Goal: Task Accomplishment & Management: Use online tool/utility

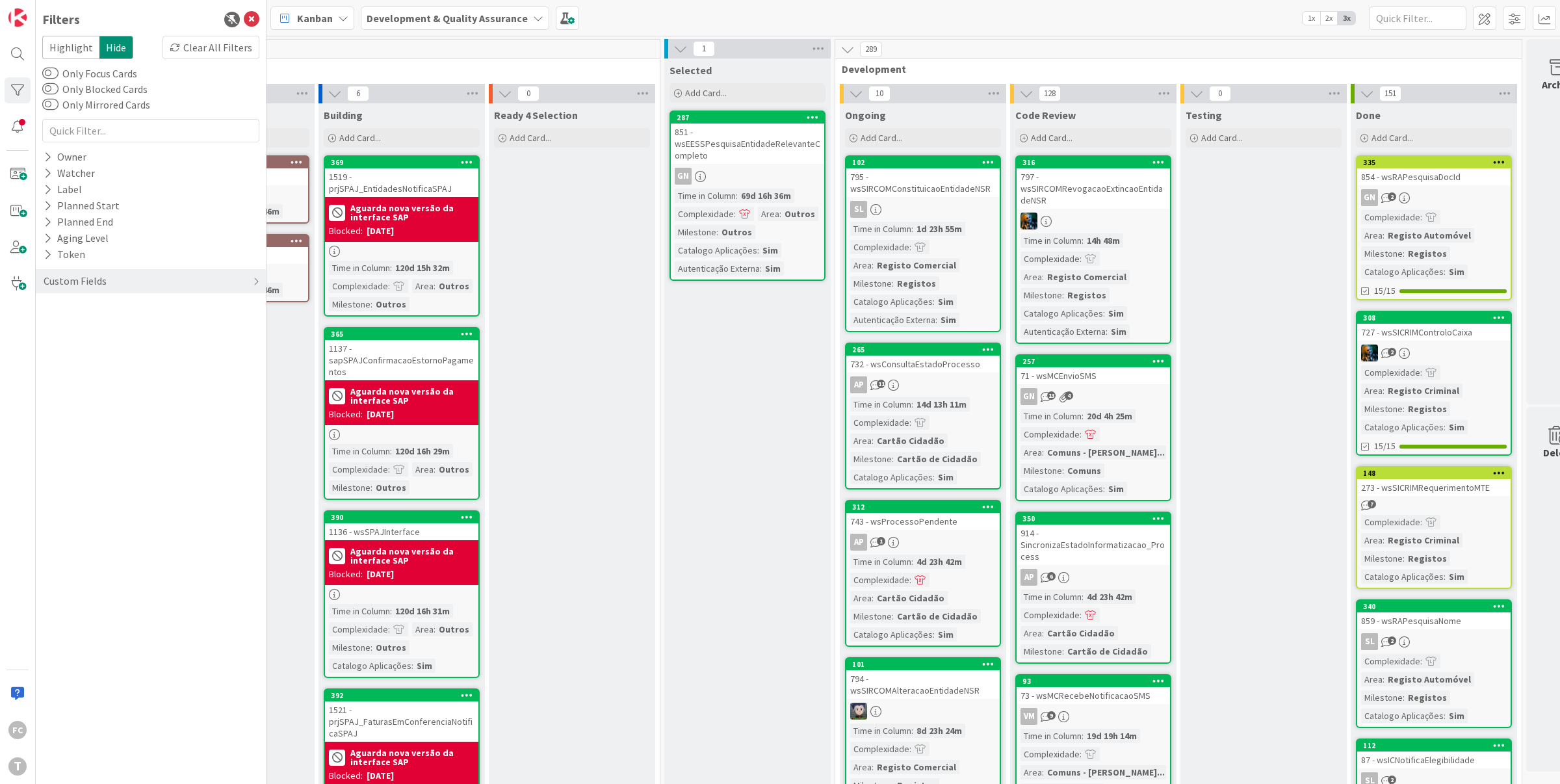
scroll to position [0, 164]
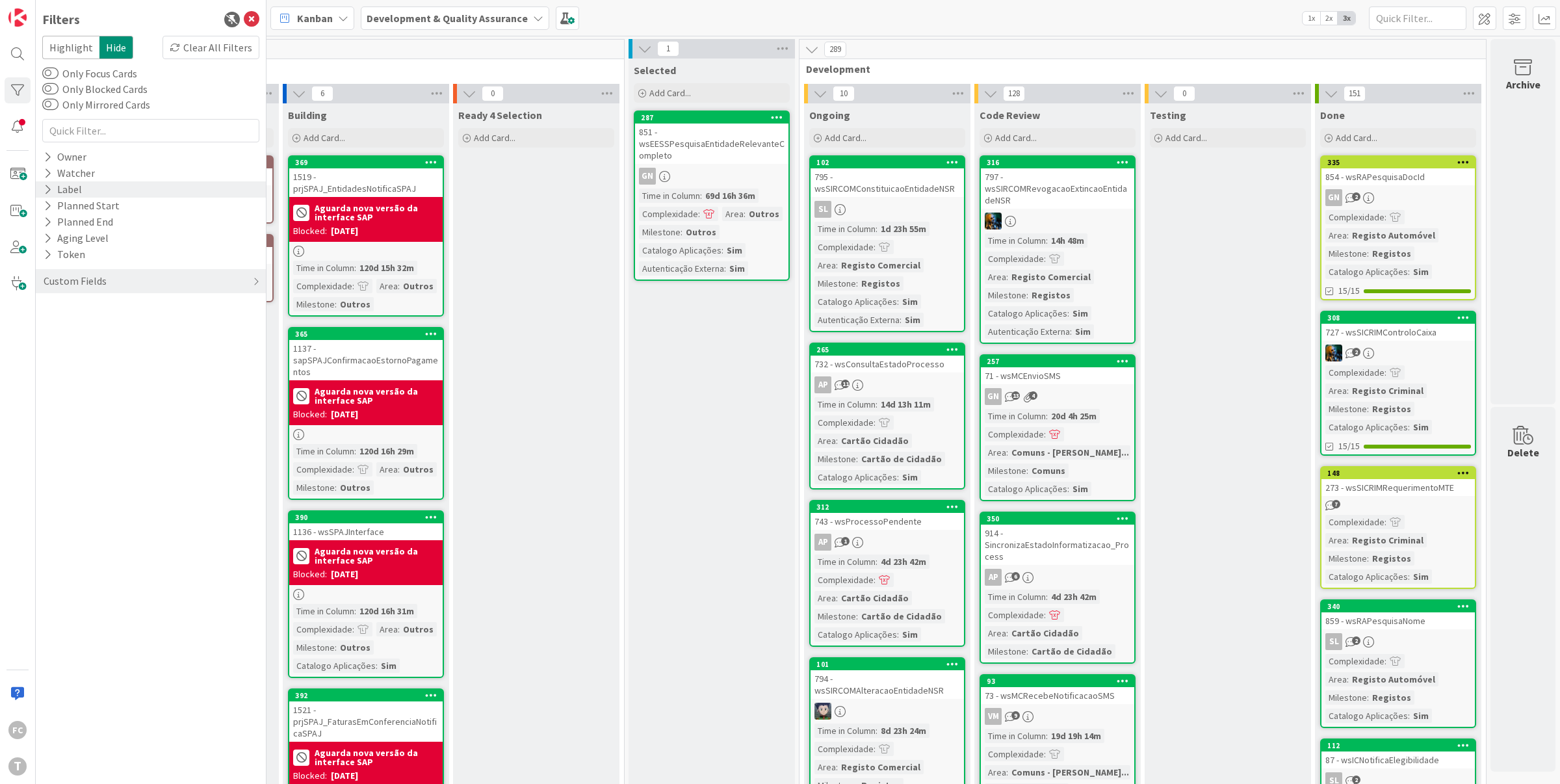
click at [48, 186] on icon at bounding box center [47, 190] width 8 height 11
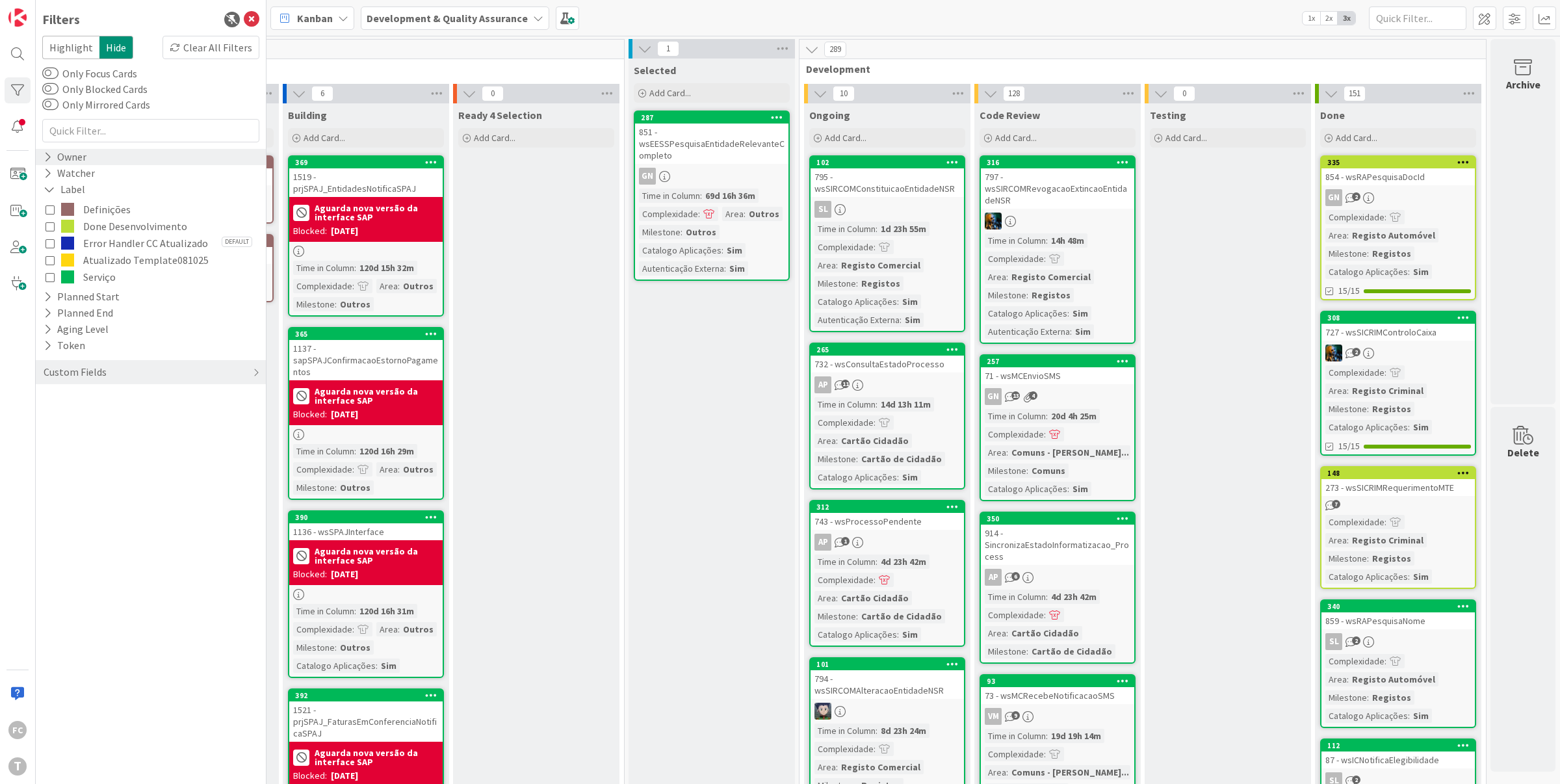
click at [47, 156] on icon at bounding box center [47, 157] width 8 height 11
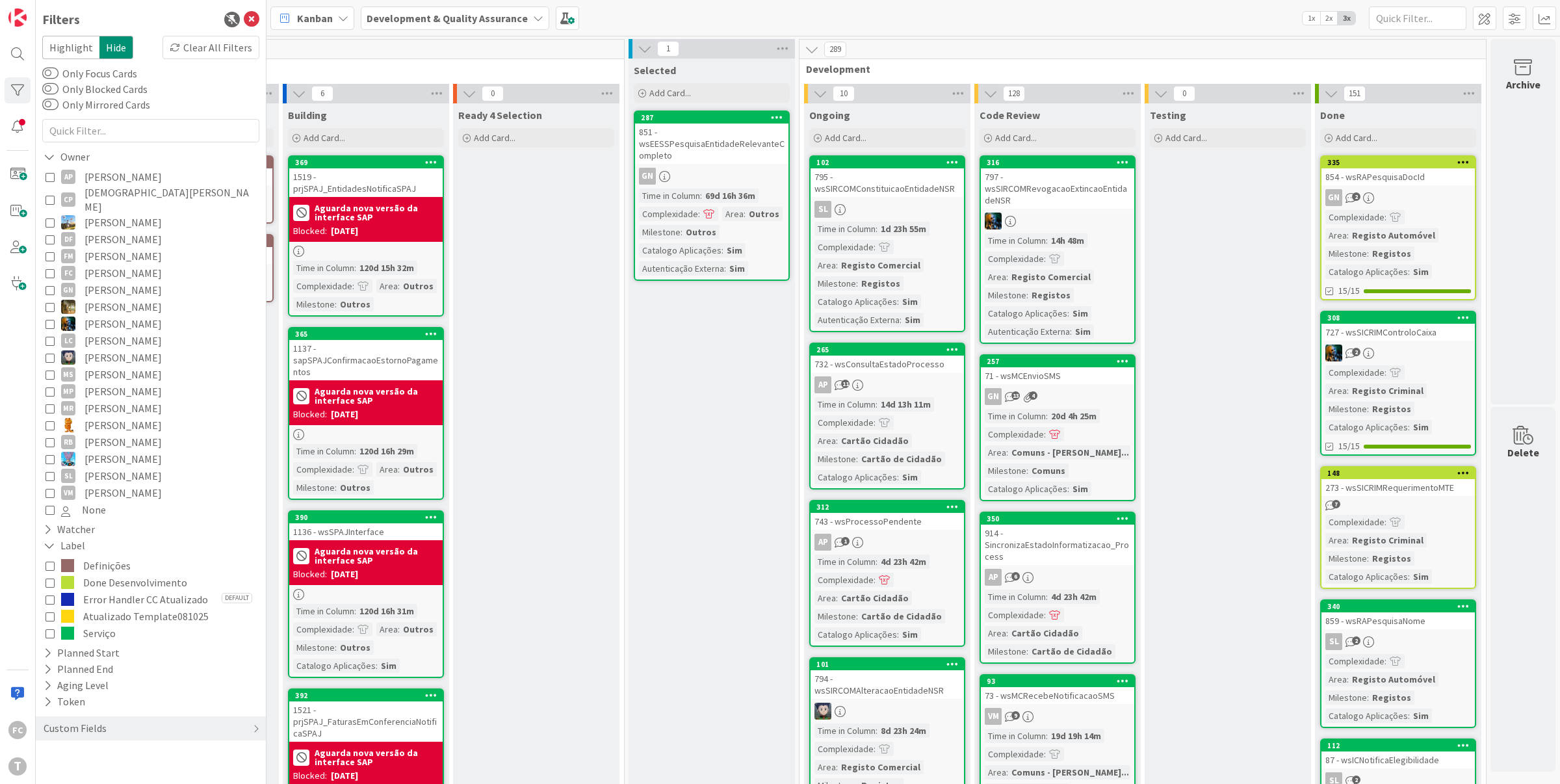
click at [112, 574] on span "Done Desenvolvimento" at bounding box center [134, 582] width 104 height 17
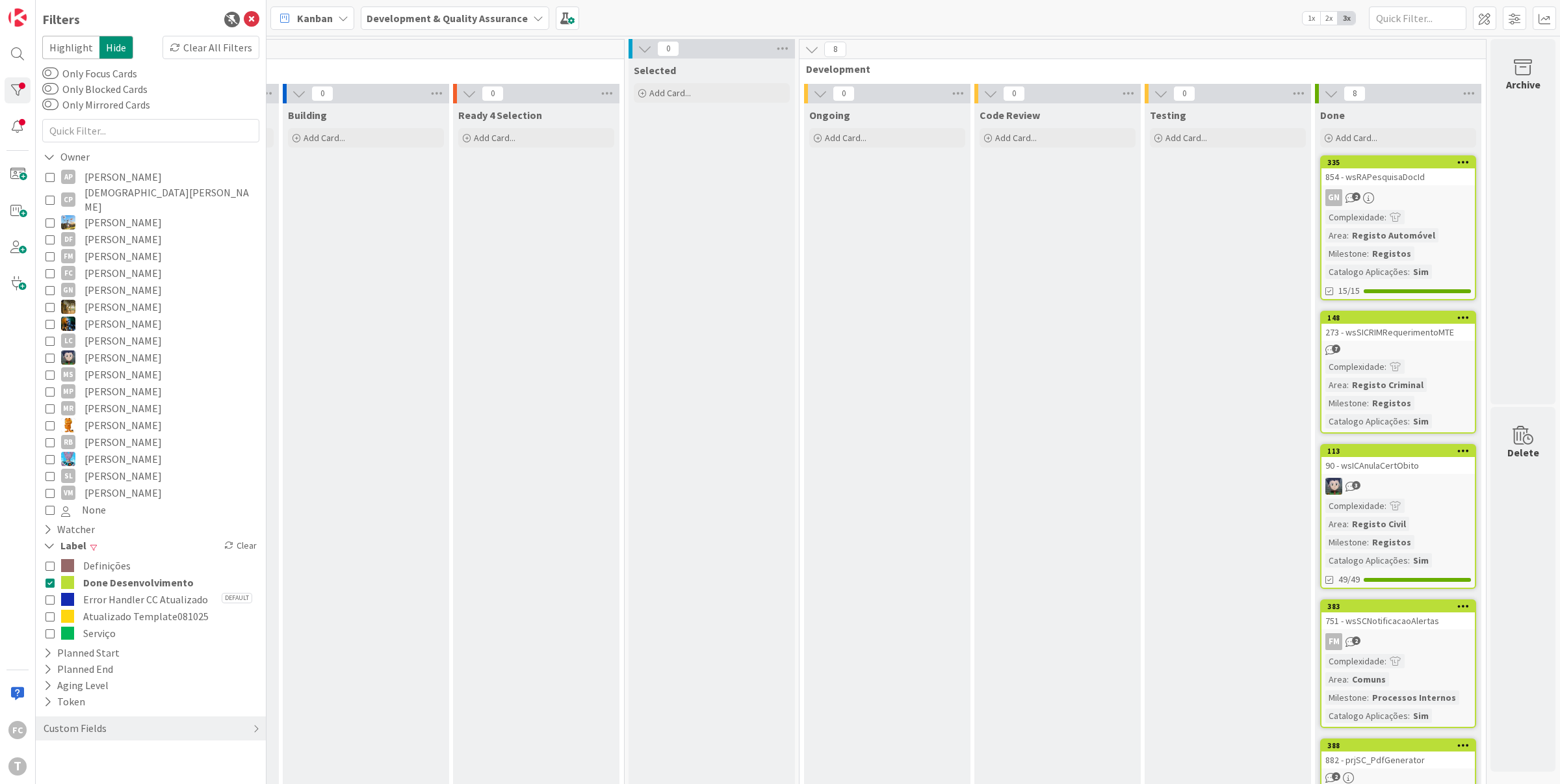
click at [50, 578] on icon at bounding box center [50, 582] width 9 height 9
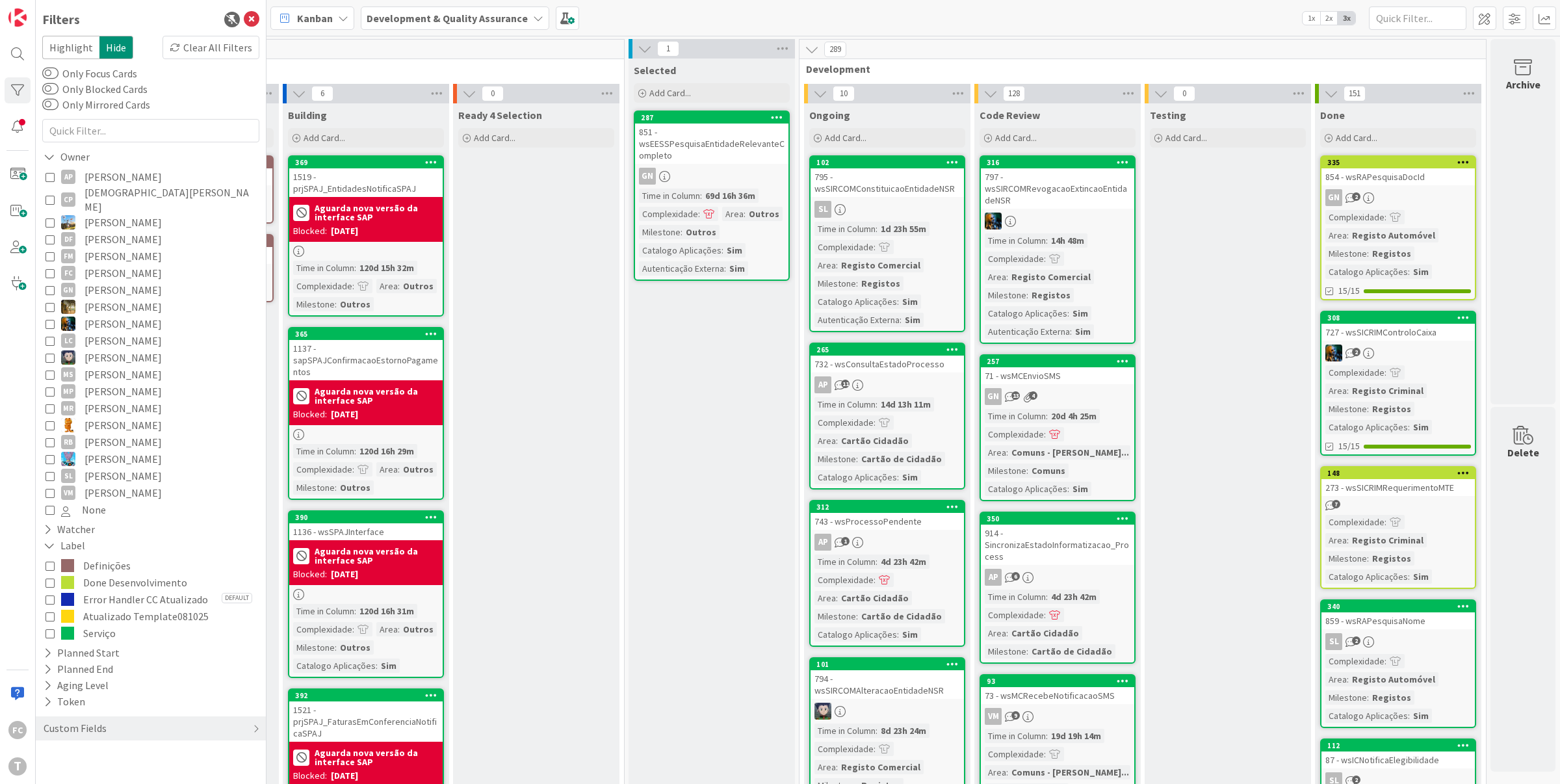
click at [50, 179] on icon at bounding box center [50, 177] width 9 height 9
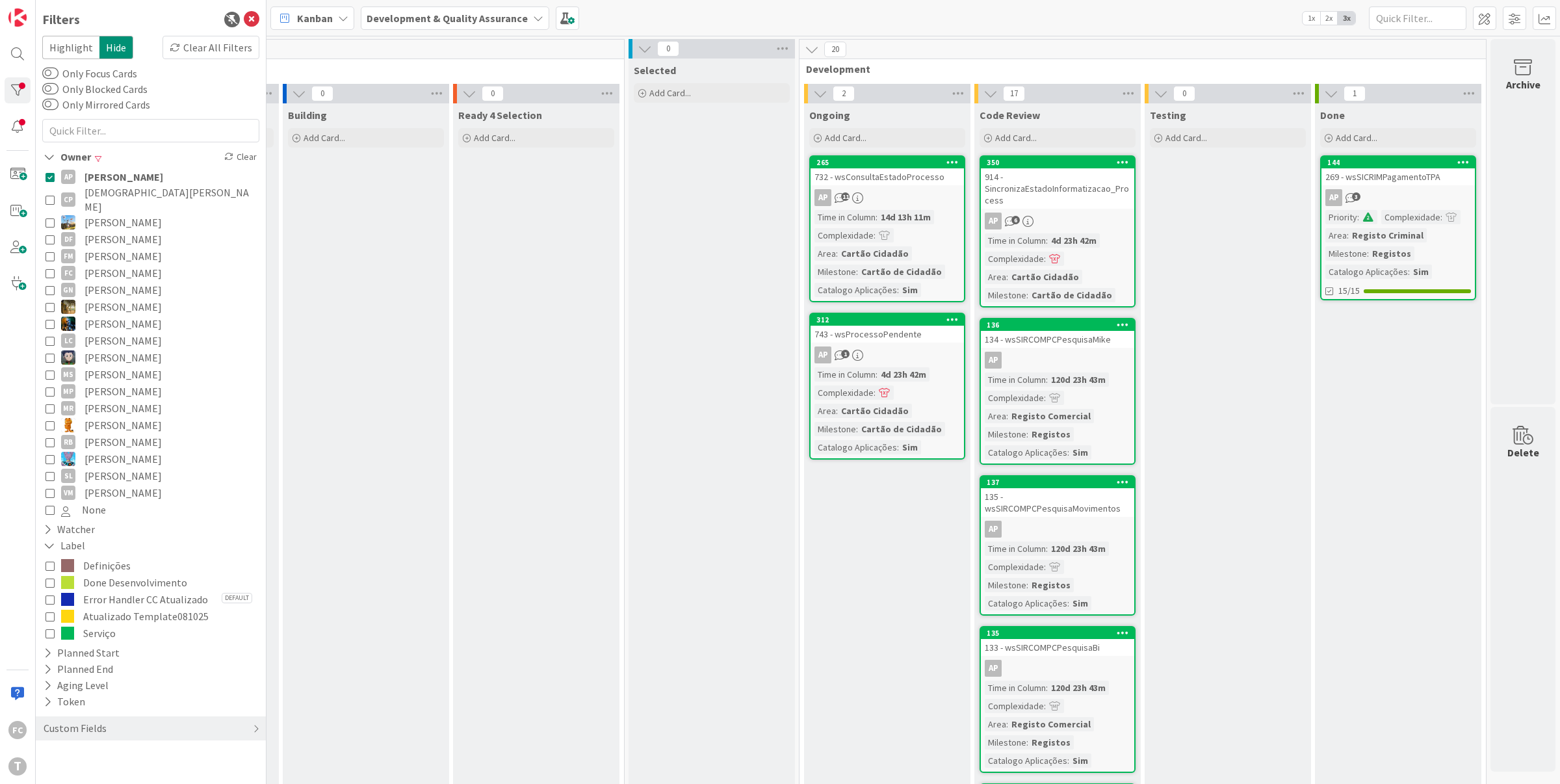
click at [54, 195] on button "CP [DEMOGRAPHIC_DATA][PERSON_NAME]" at bounding box center [150, 199] width 211 height 29
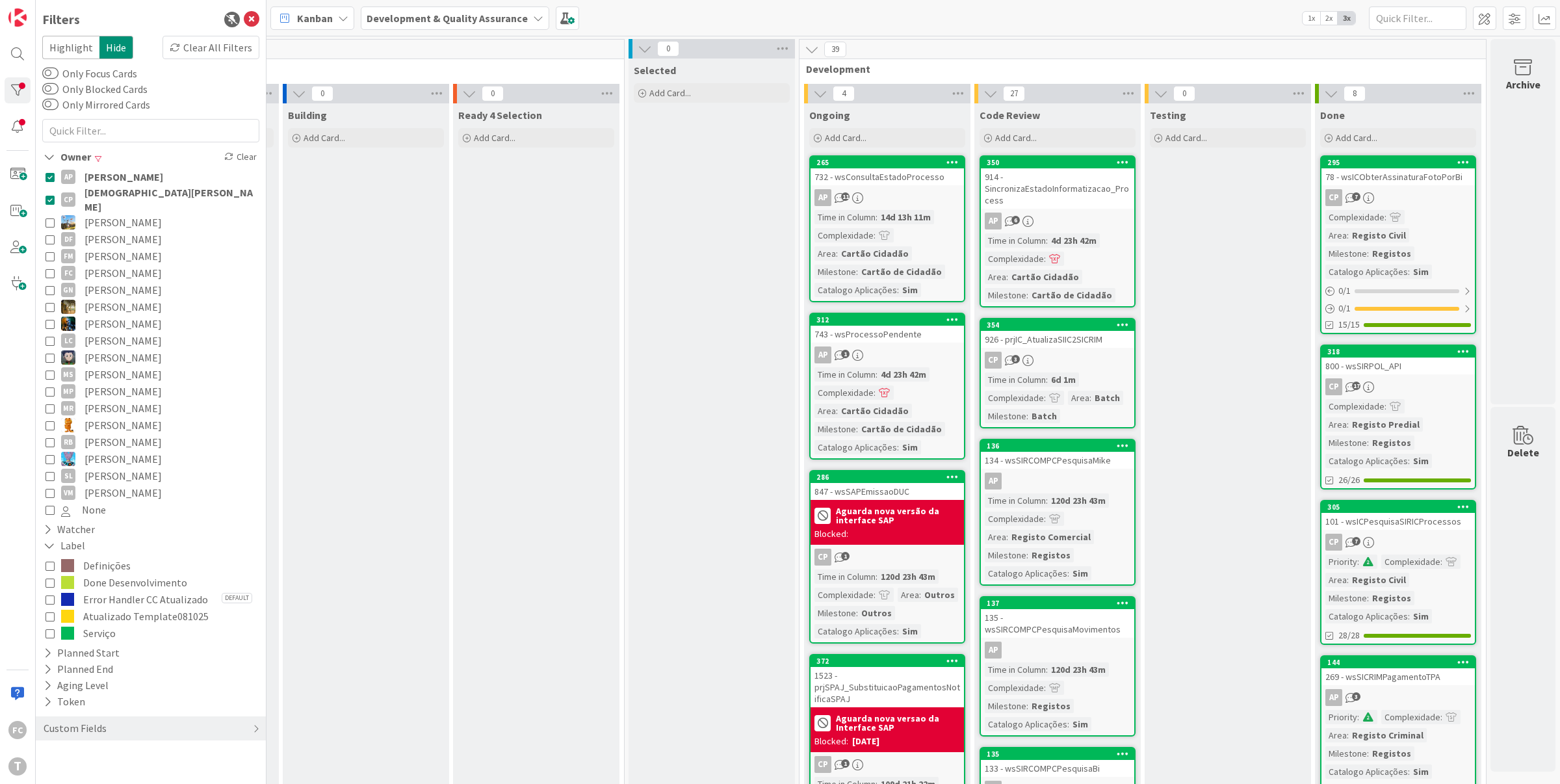
click at [50, 174] on icon at bounding box center [50, 177] width 9 height 9
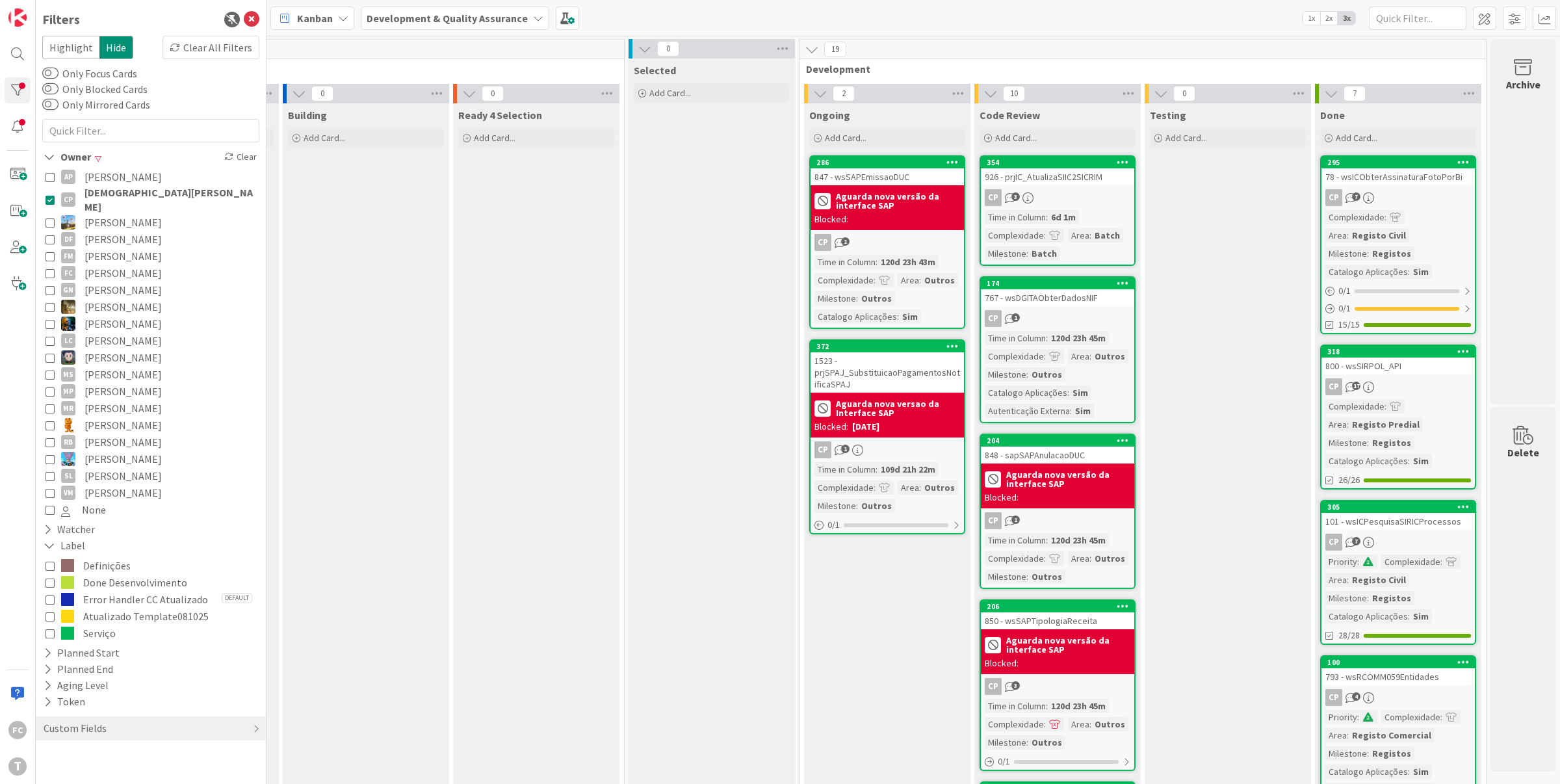
click at [52, 578] on icon at bounding box center [50, 582] width 9 height 9
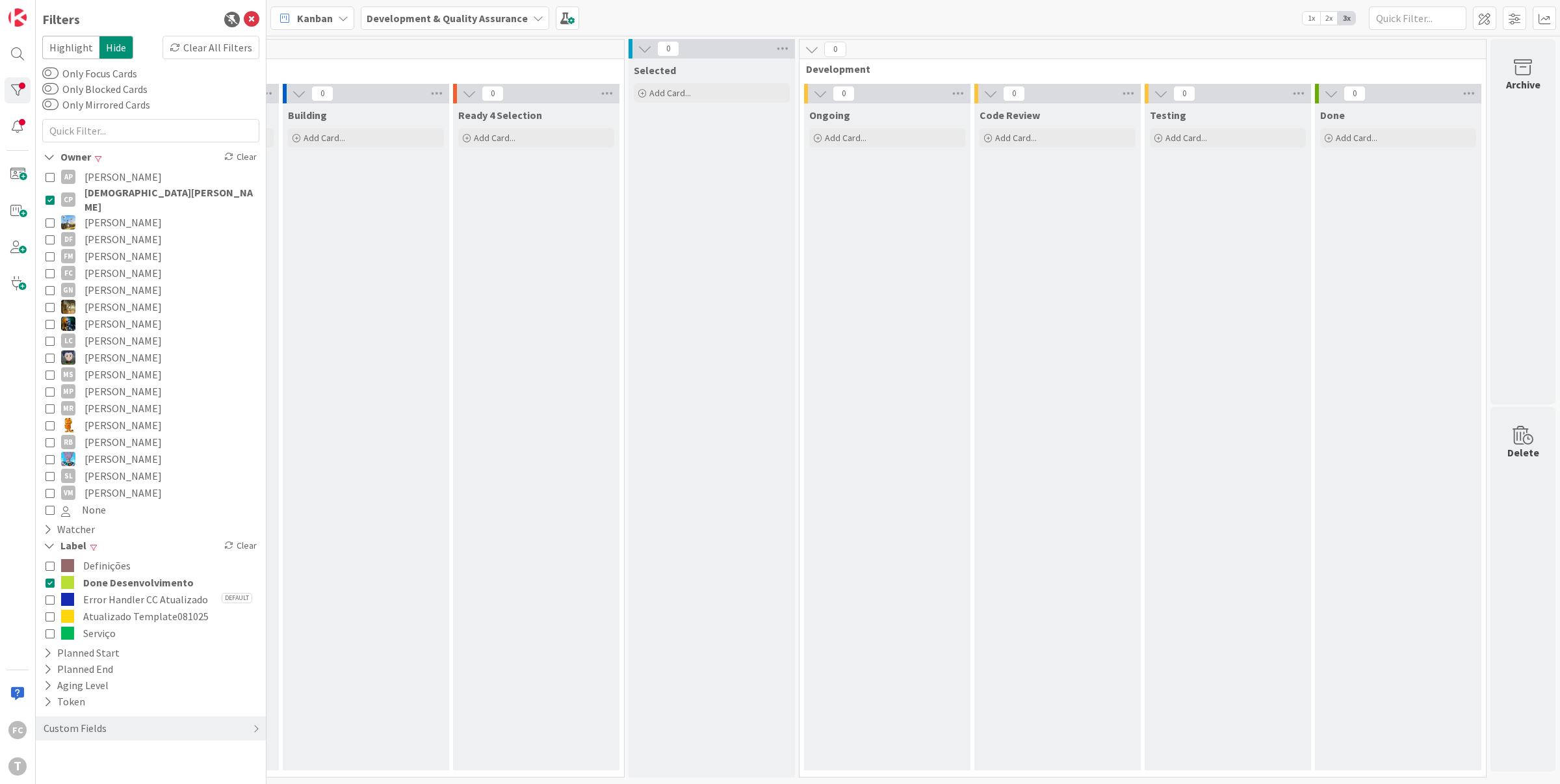
click at [52, 578] on icon at bounding box center [50, 582] width 9 height 9
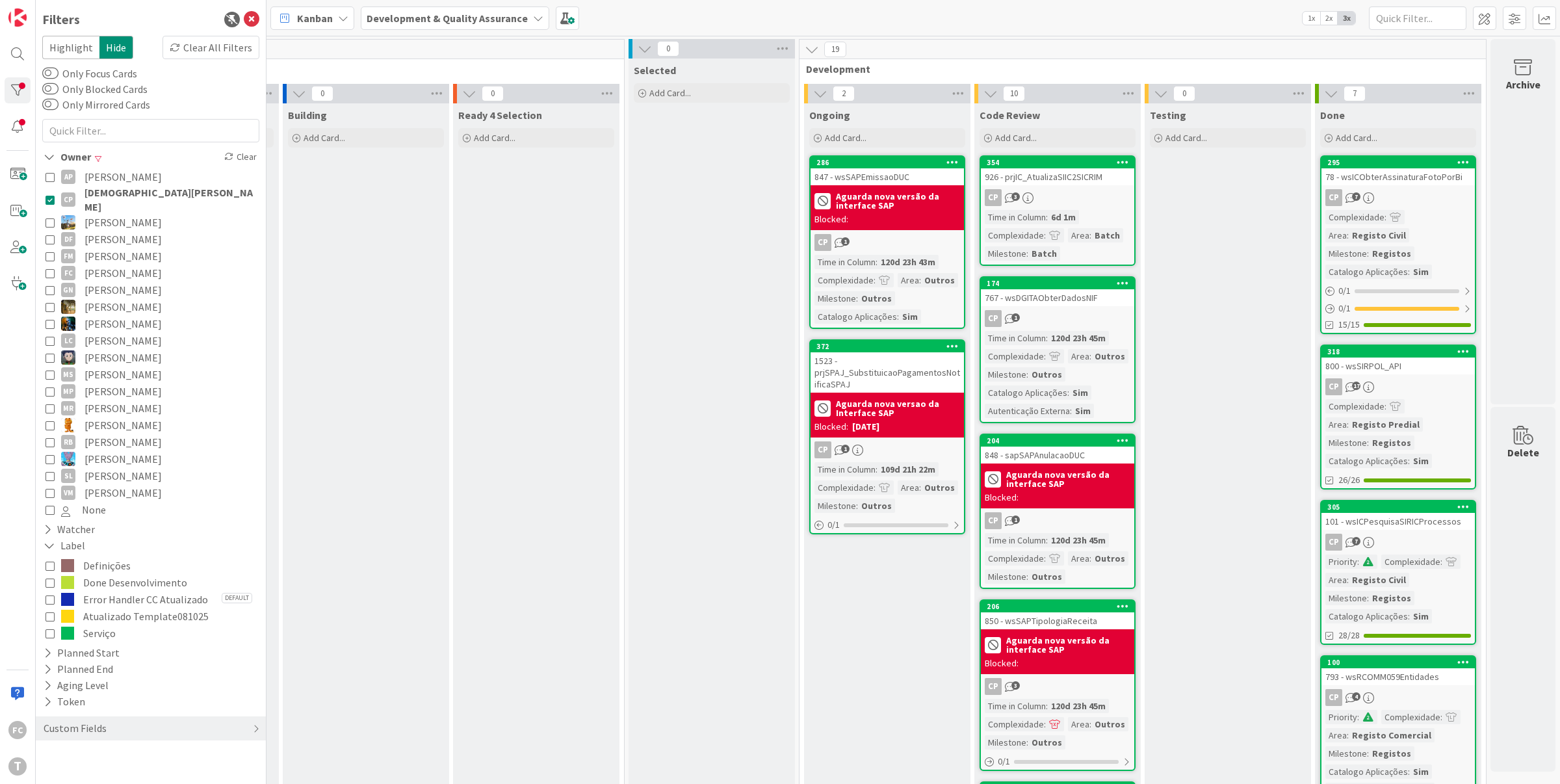
click at [47, 218] on icon at bounding box center [50, 223] width 9 height 9
click at [48, 196] on icon at bounding box center [50, 200] width 9 height 9
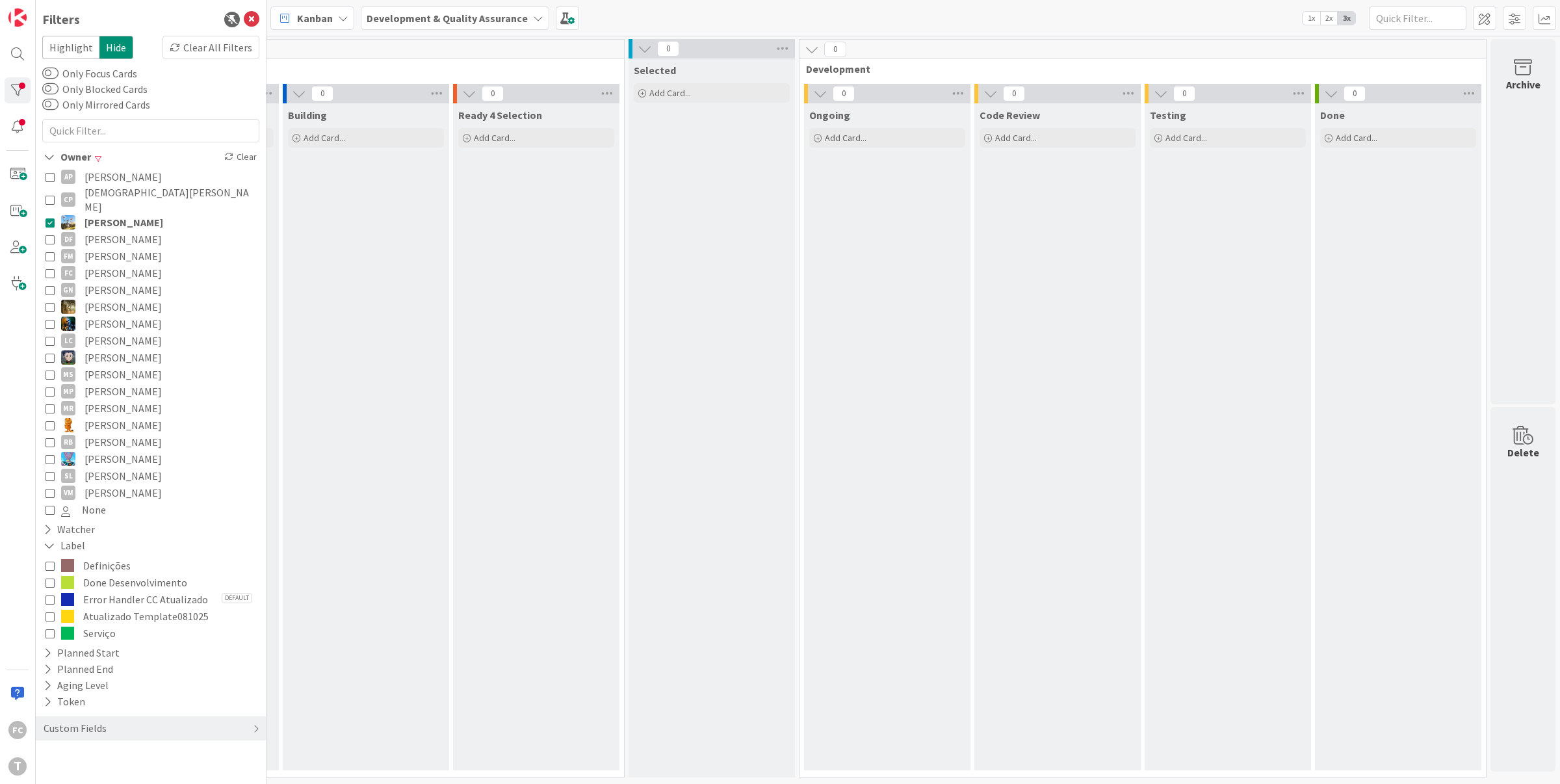
click at [51, 251] on icon at bounding box center [50, 256] width 9 height 9
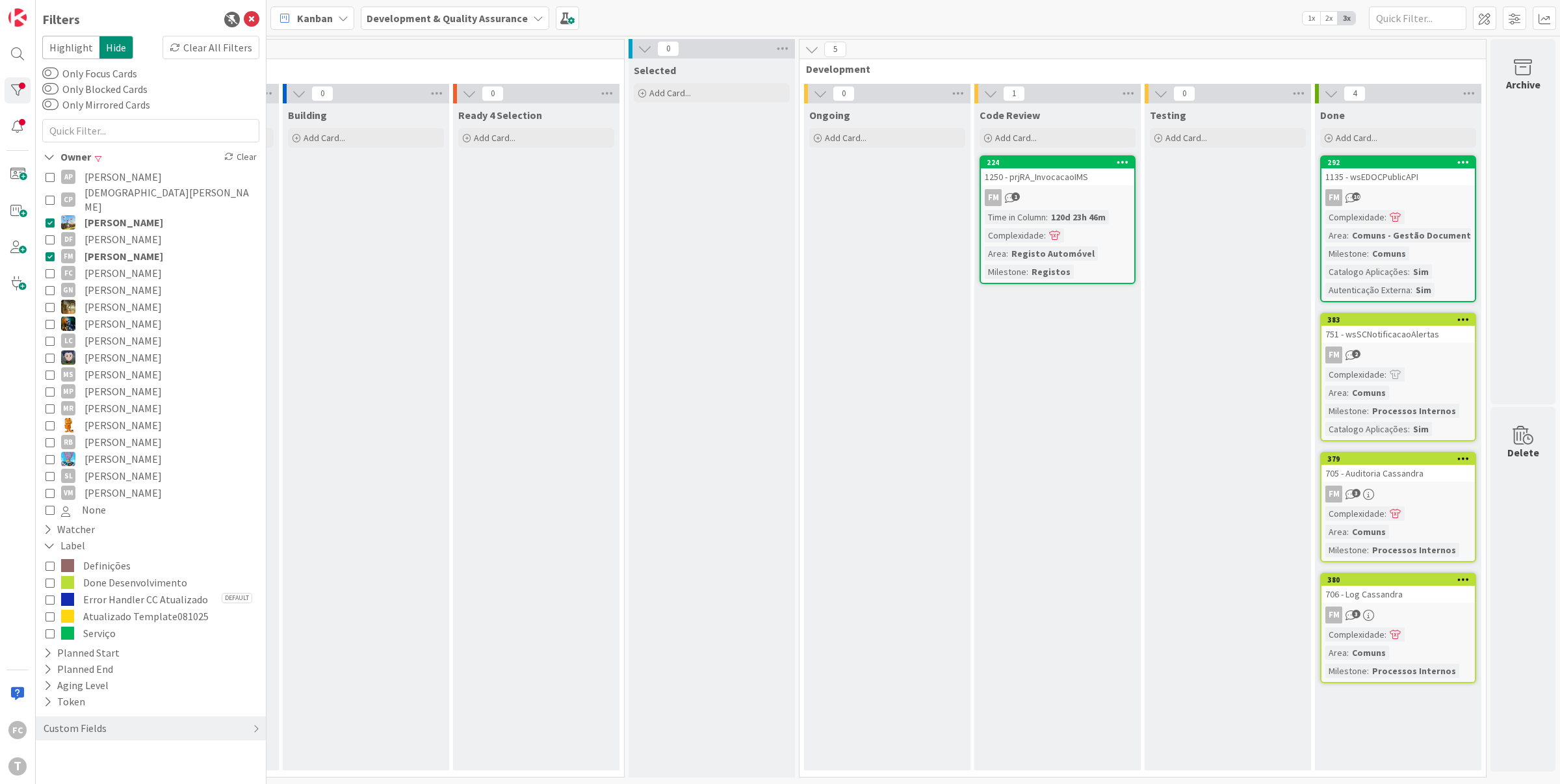
click at [50, 269] on icon at bounding box center [50, 273] width 9 height 9
click at [52, 251] on icon at bounding box center [50, 256] width 9 height 9
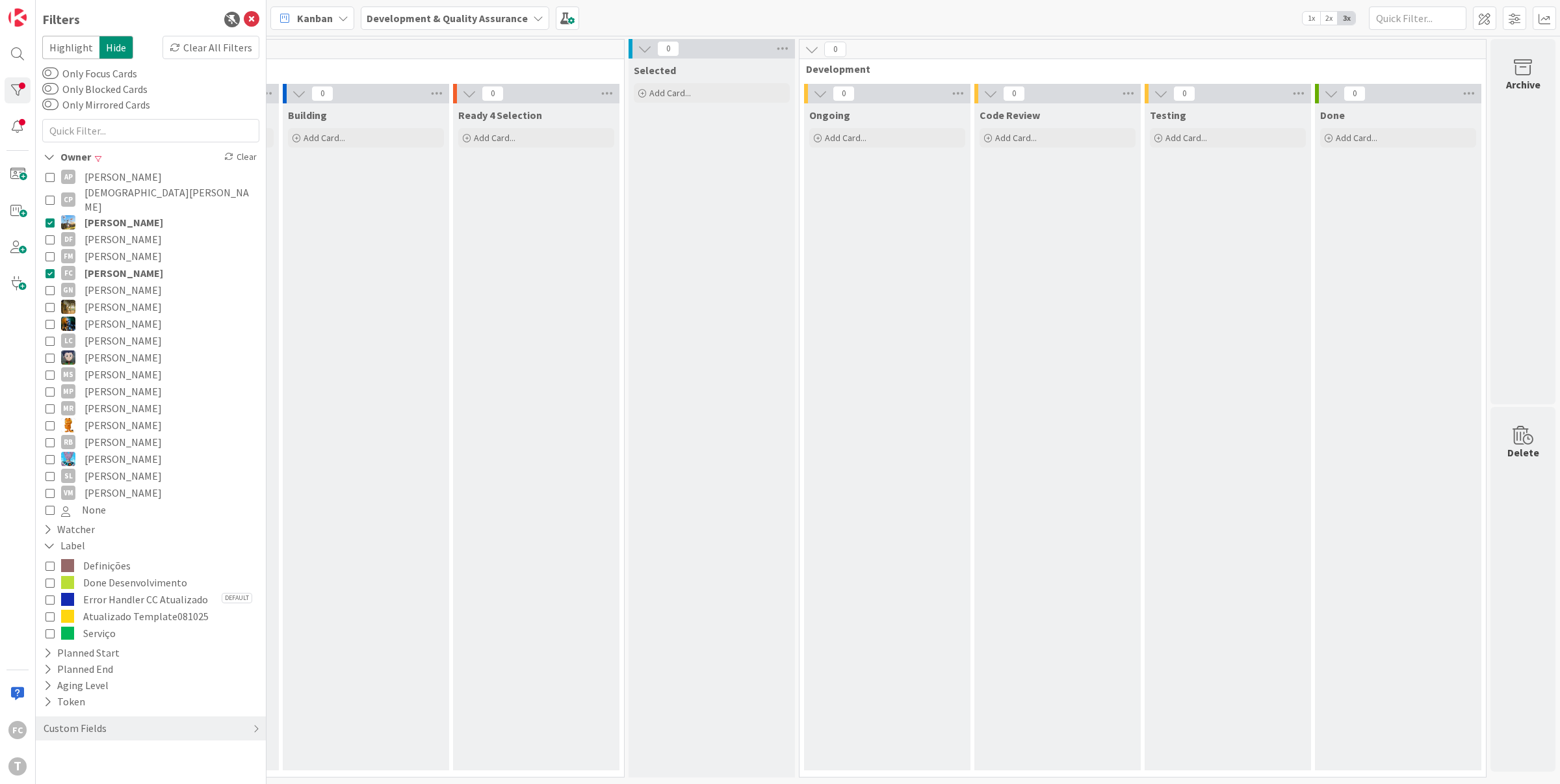
click at [50, 285] on icon at bounding box center [50, 290] width 9 height 9
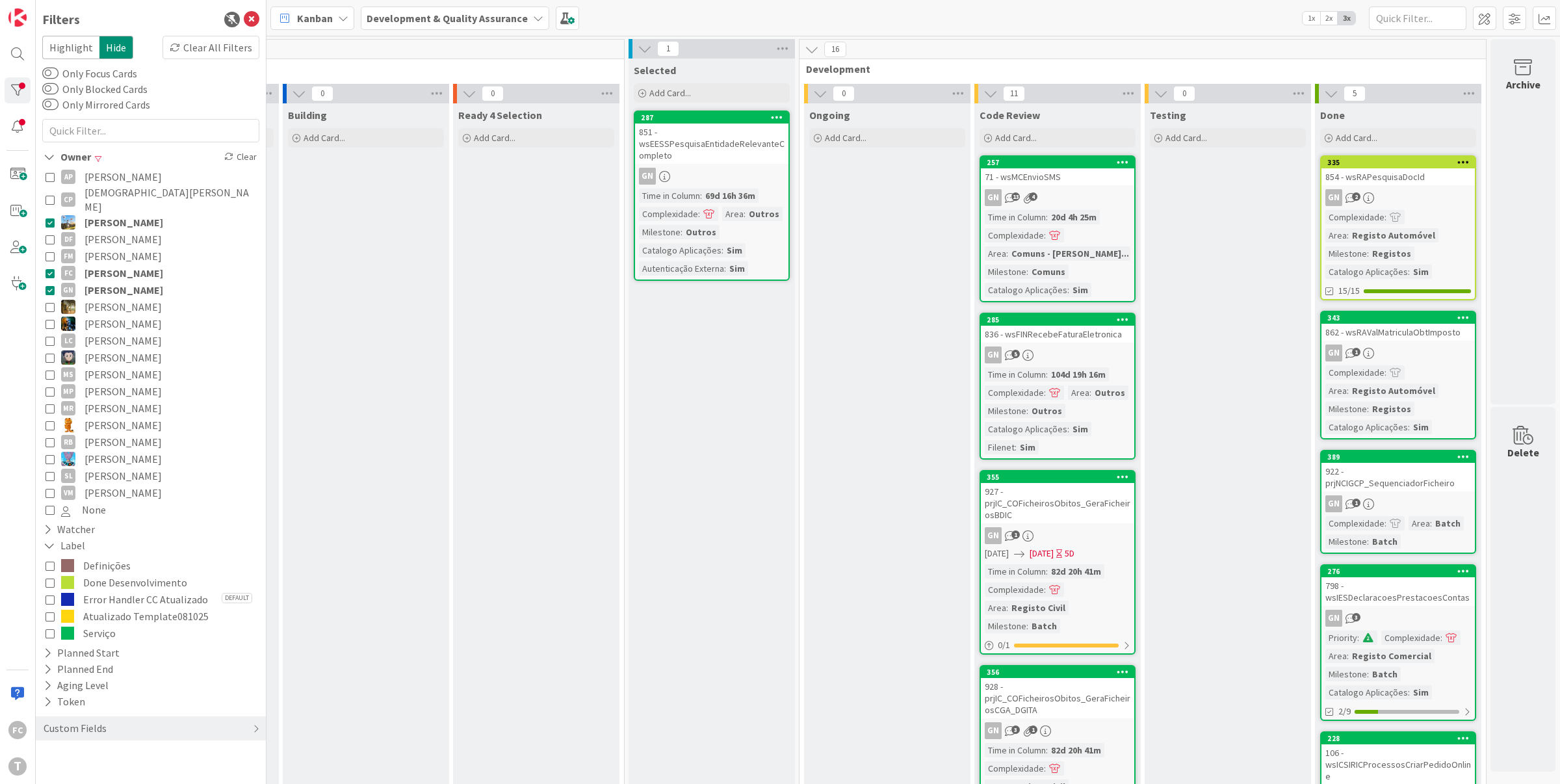
click at [50, 269] on icon at bounding box center [50, 273] width 9 height 9
click at [49, 218] on icon at bounding box center [50, 223] width 9 height 9
click at [48, 302] on icon at bounding box center [50, 306] width 9 height 9
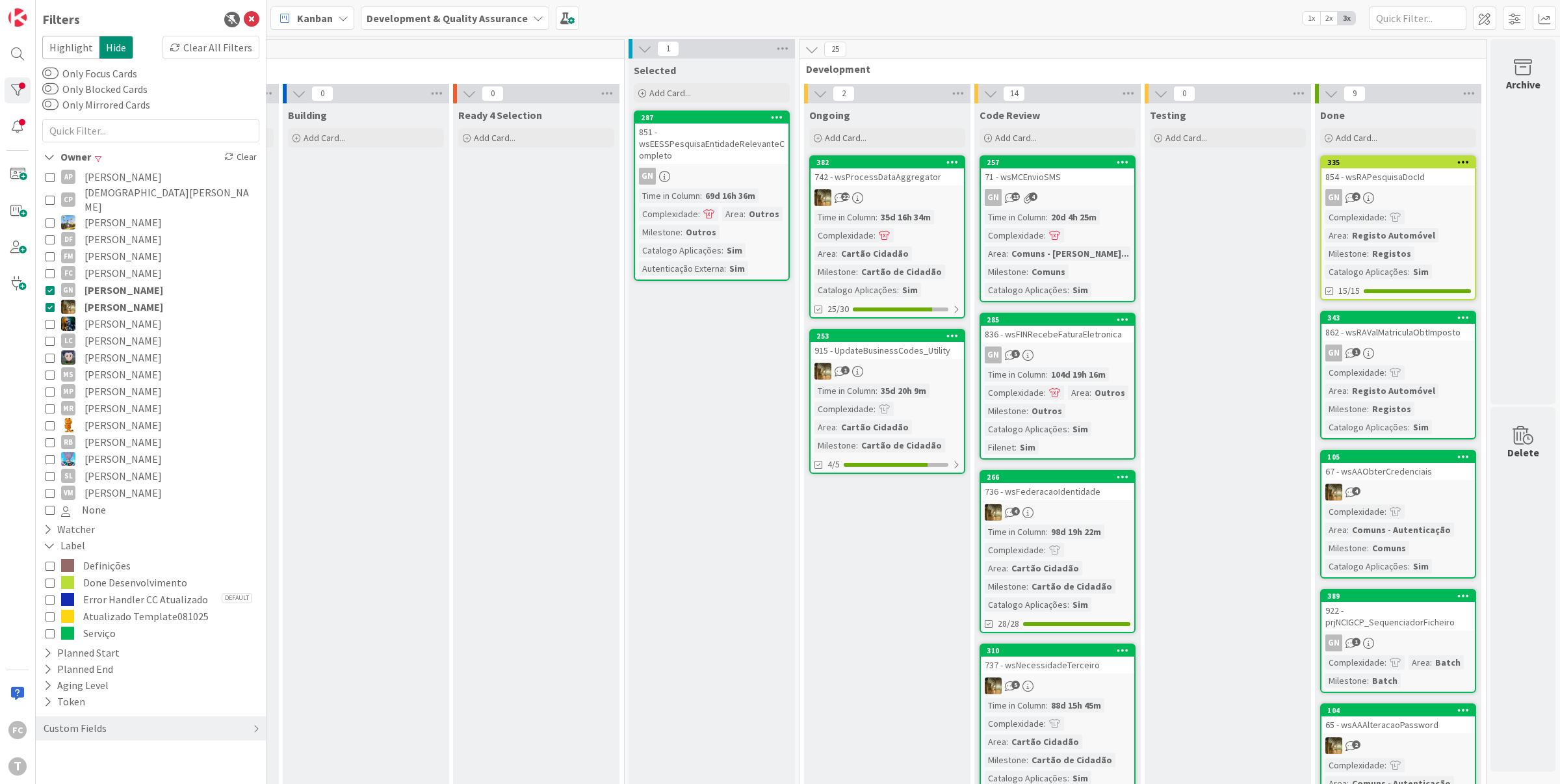
click at [48, 302] on icon at bounding box center [50, 306] width 9 height 9
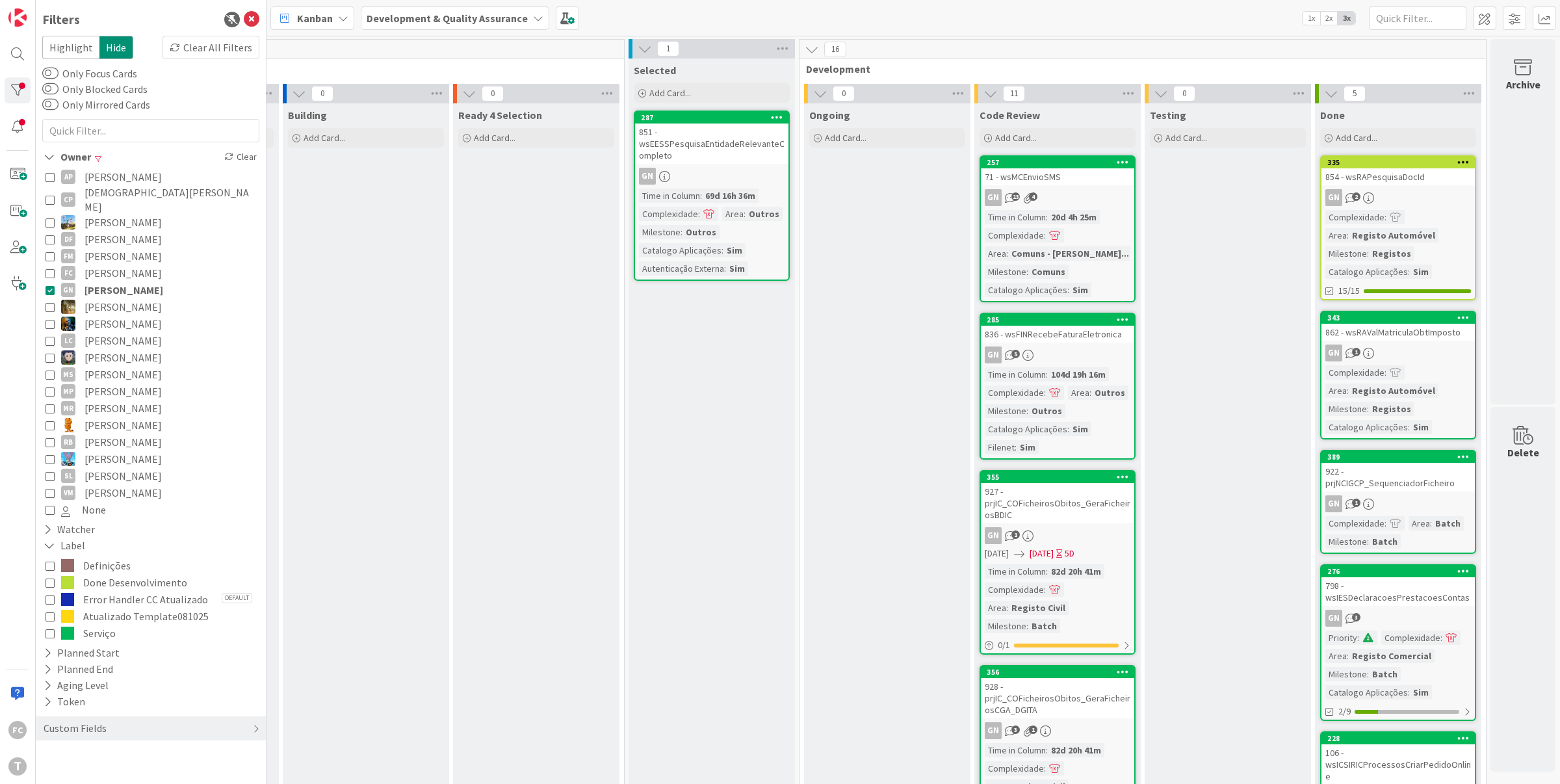
click at [48, 319] on icon at bounding box center [50, 324] width 9 height 9
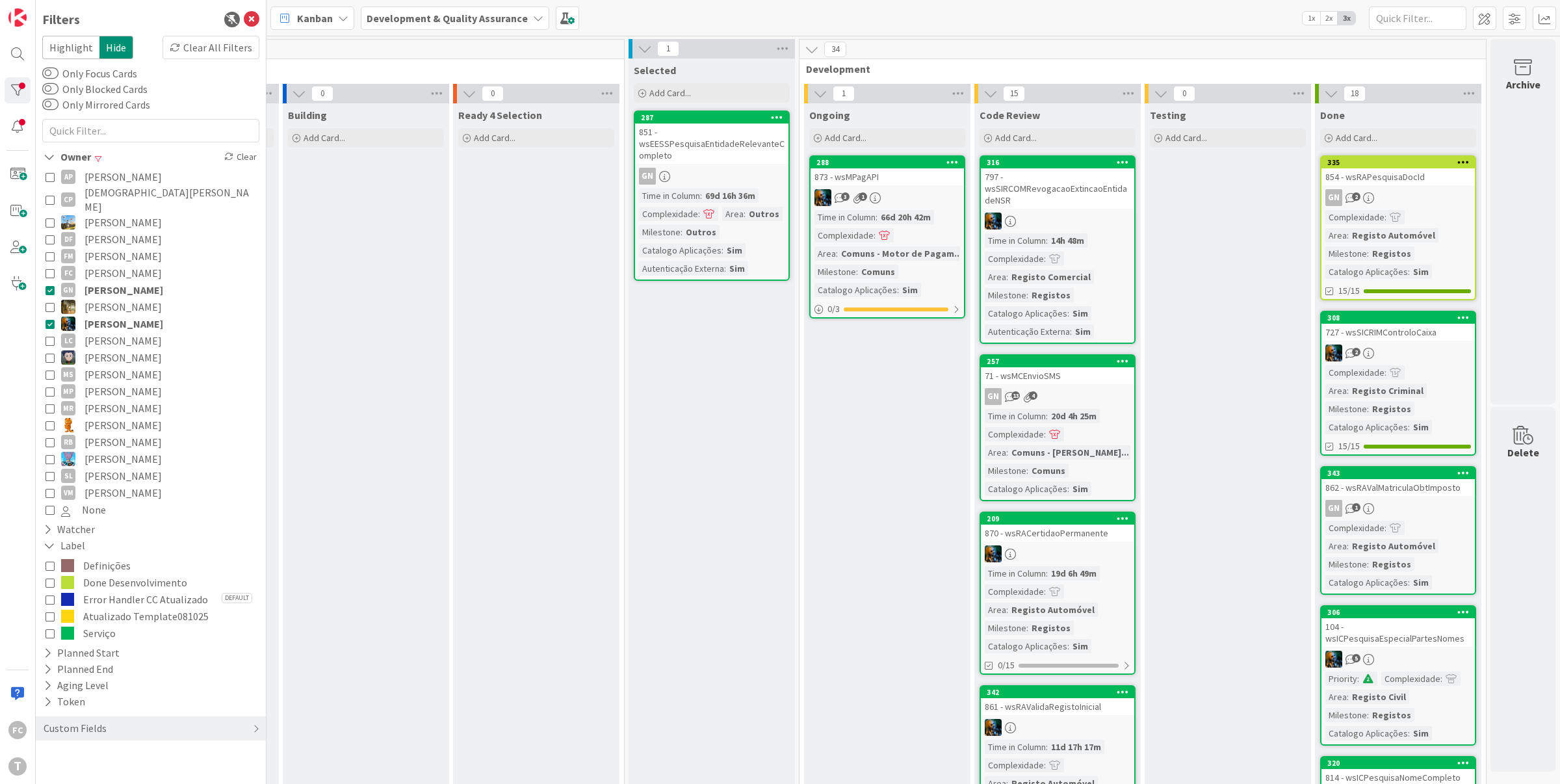
click at [51, 319] on icon at bounding box center [50, 324] width 9 height 9
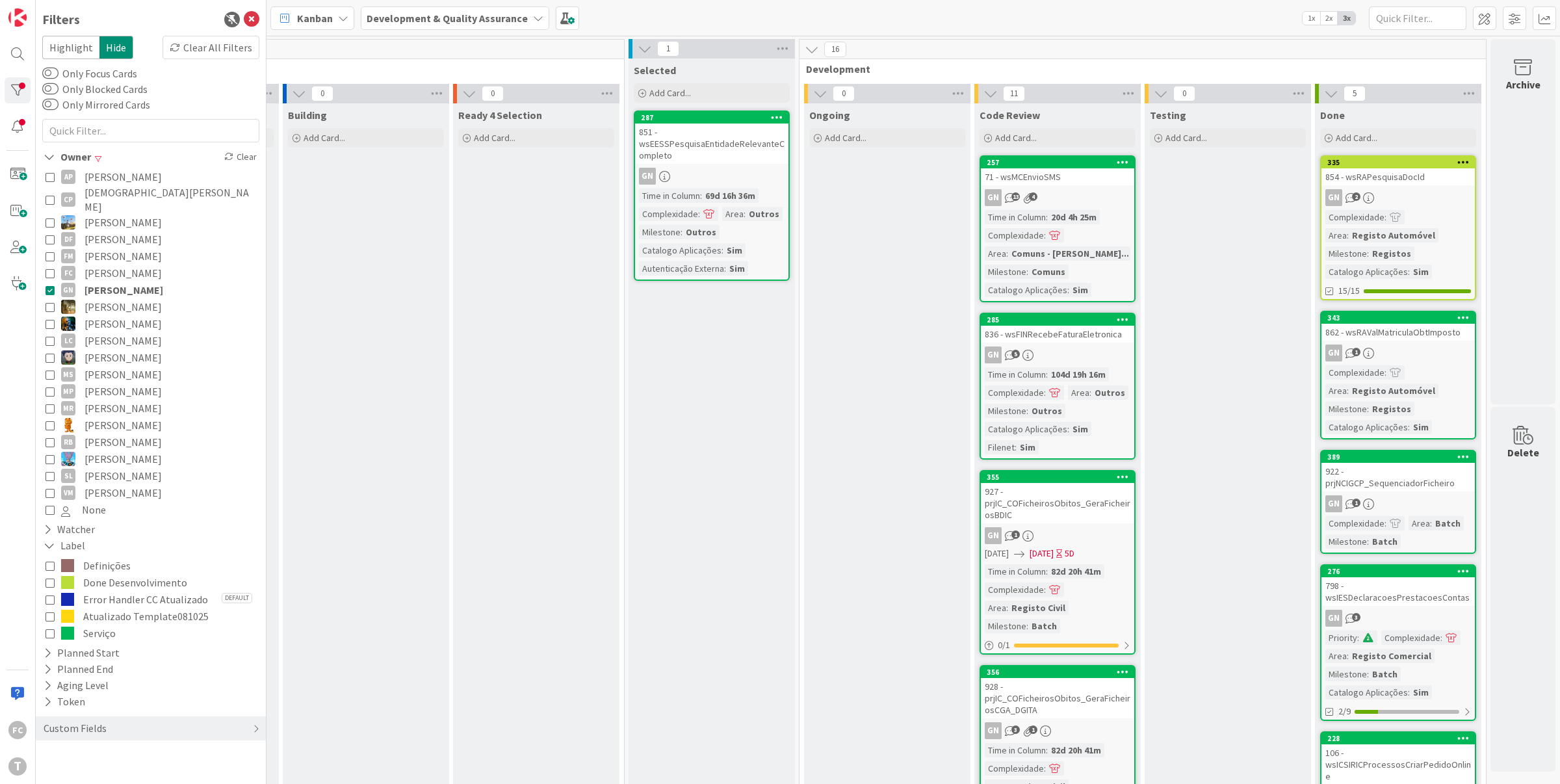
click at [52, 285] on icon at bounding box center [50, 290] width 9 height 9
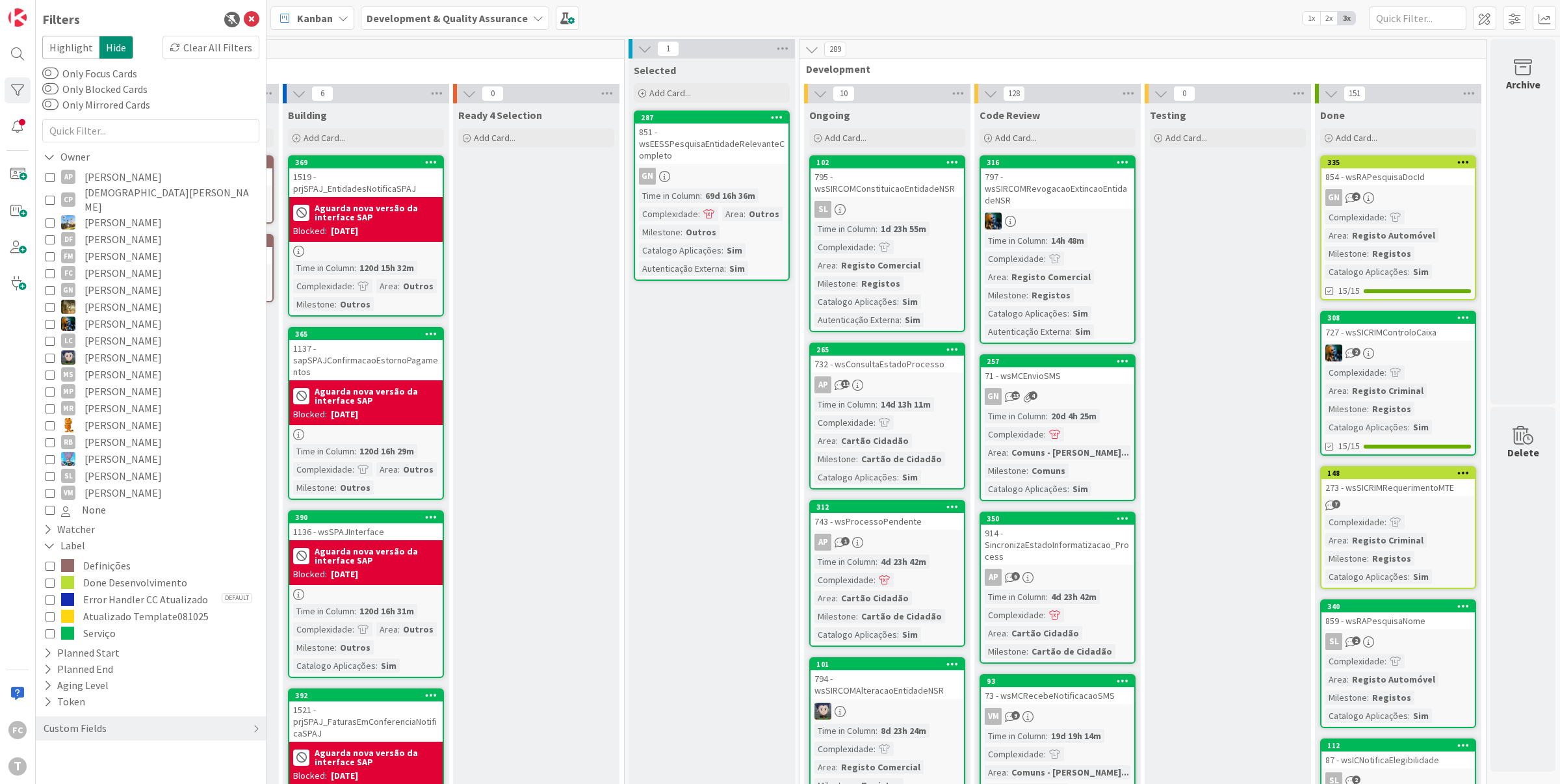
click at [51, 285] on icon at bounding box center [50, 290] width 9 height 9
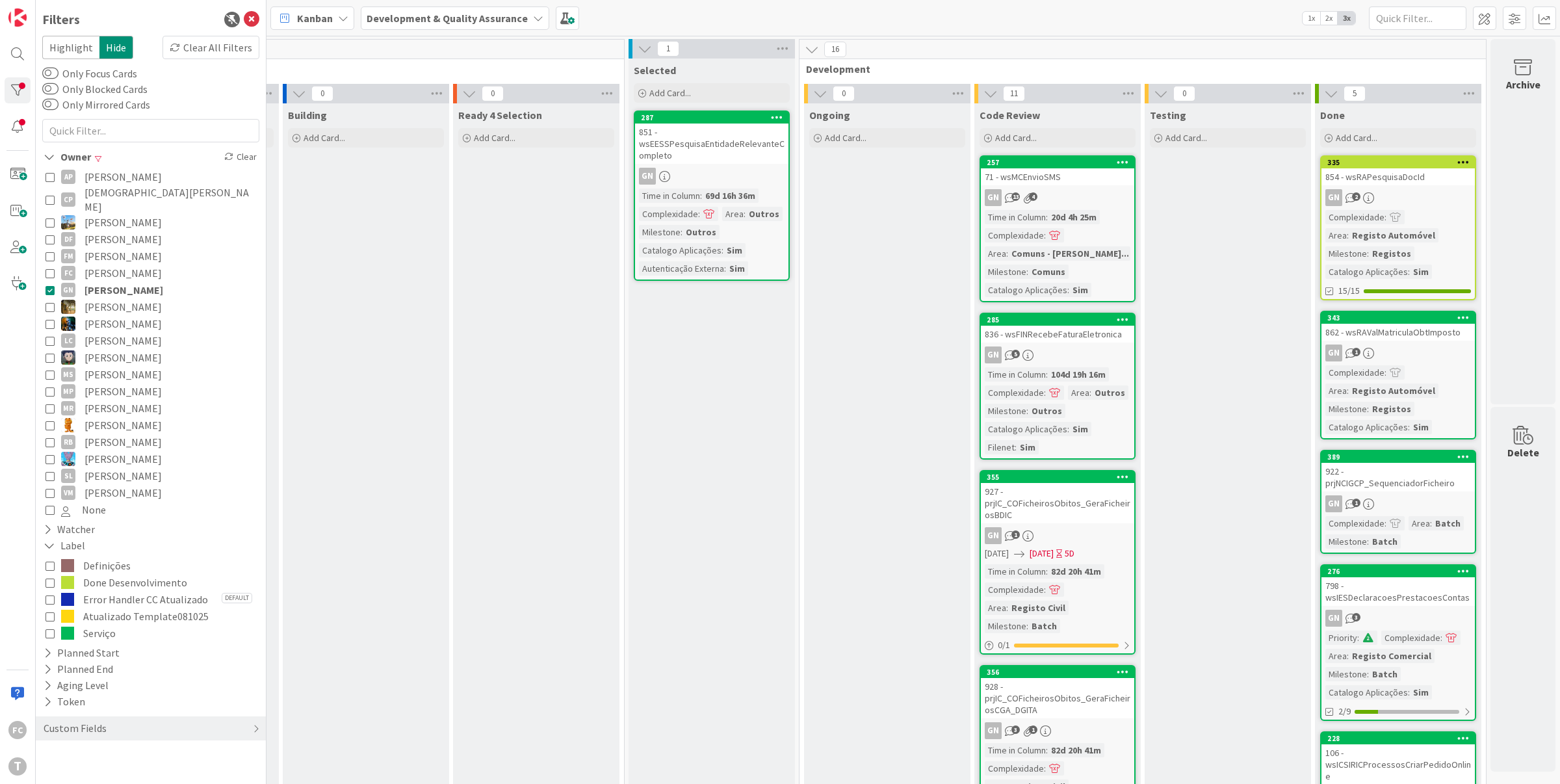
click at [51, 285] on icon at bounding box center [50, 290] width 9 height 9
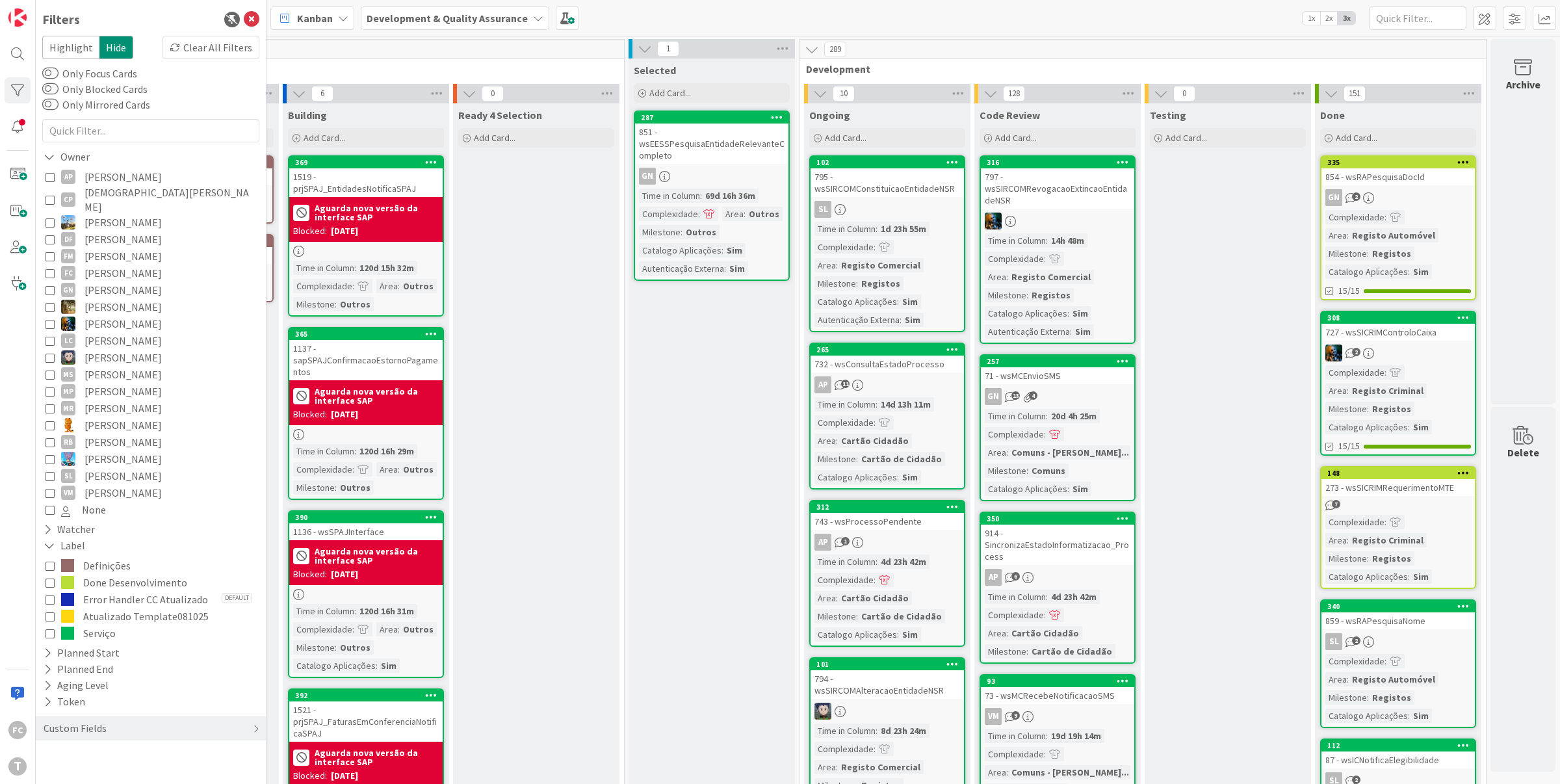
click at [51, 285] on icon at bounding box center [50, 290] width 9 height 9
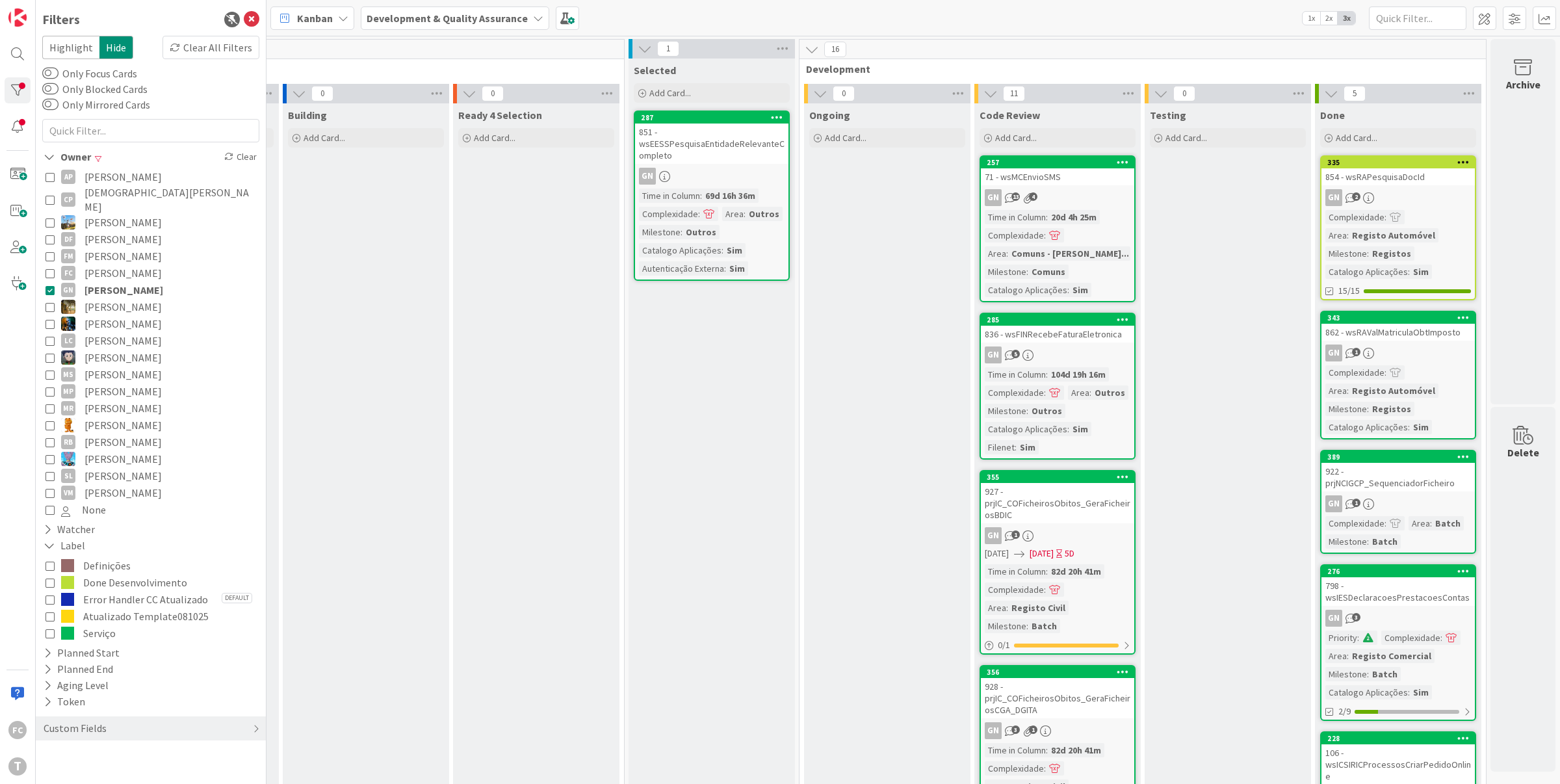
click at [47, 319] on icon at bounding box center [50, 324] width 9 height 9
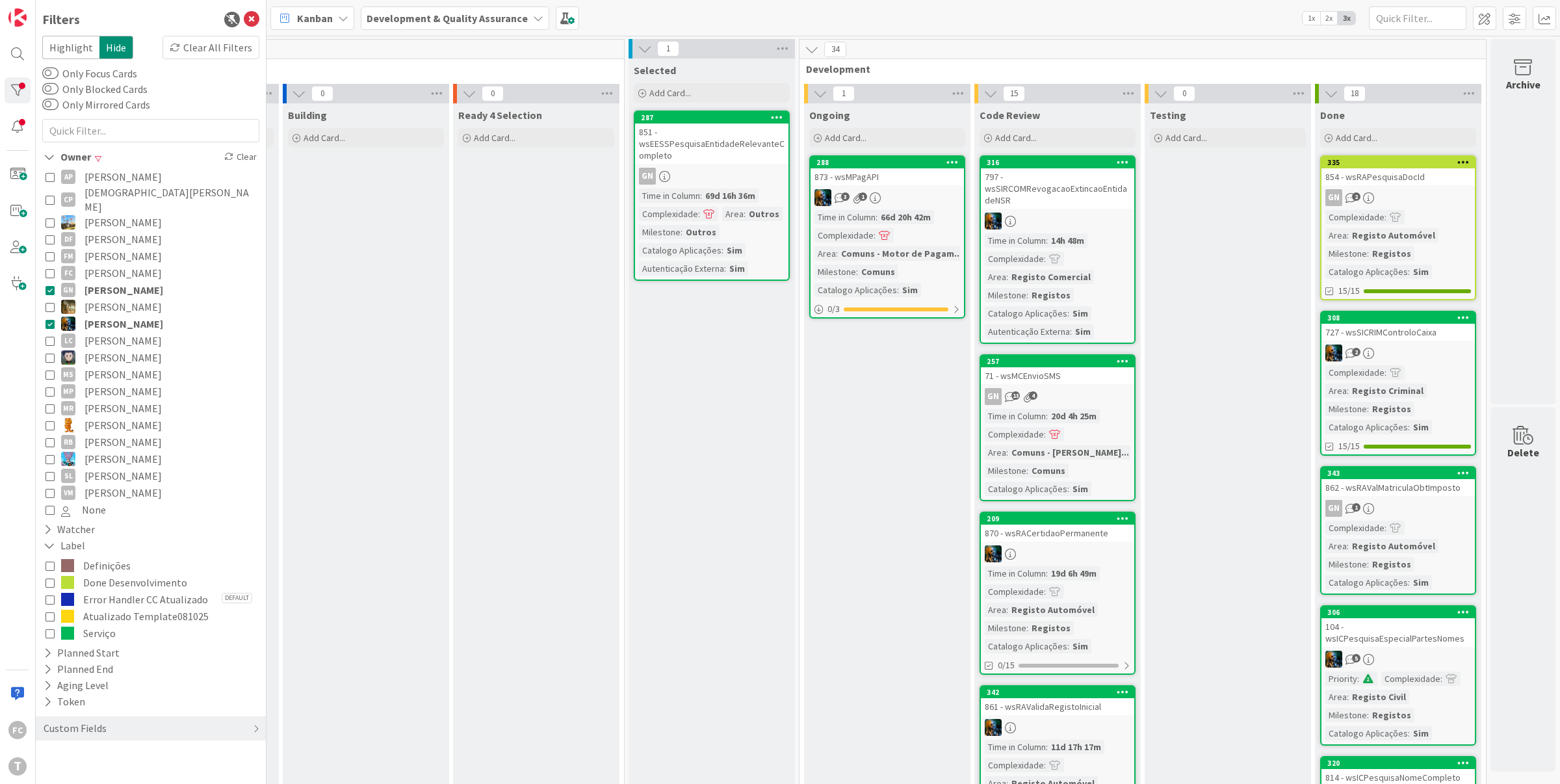
click at [50, 285] on icon at bounding box center [50, 290] width 9 height 9
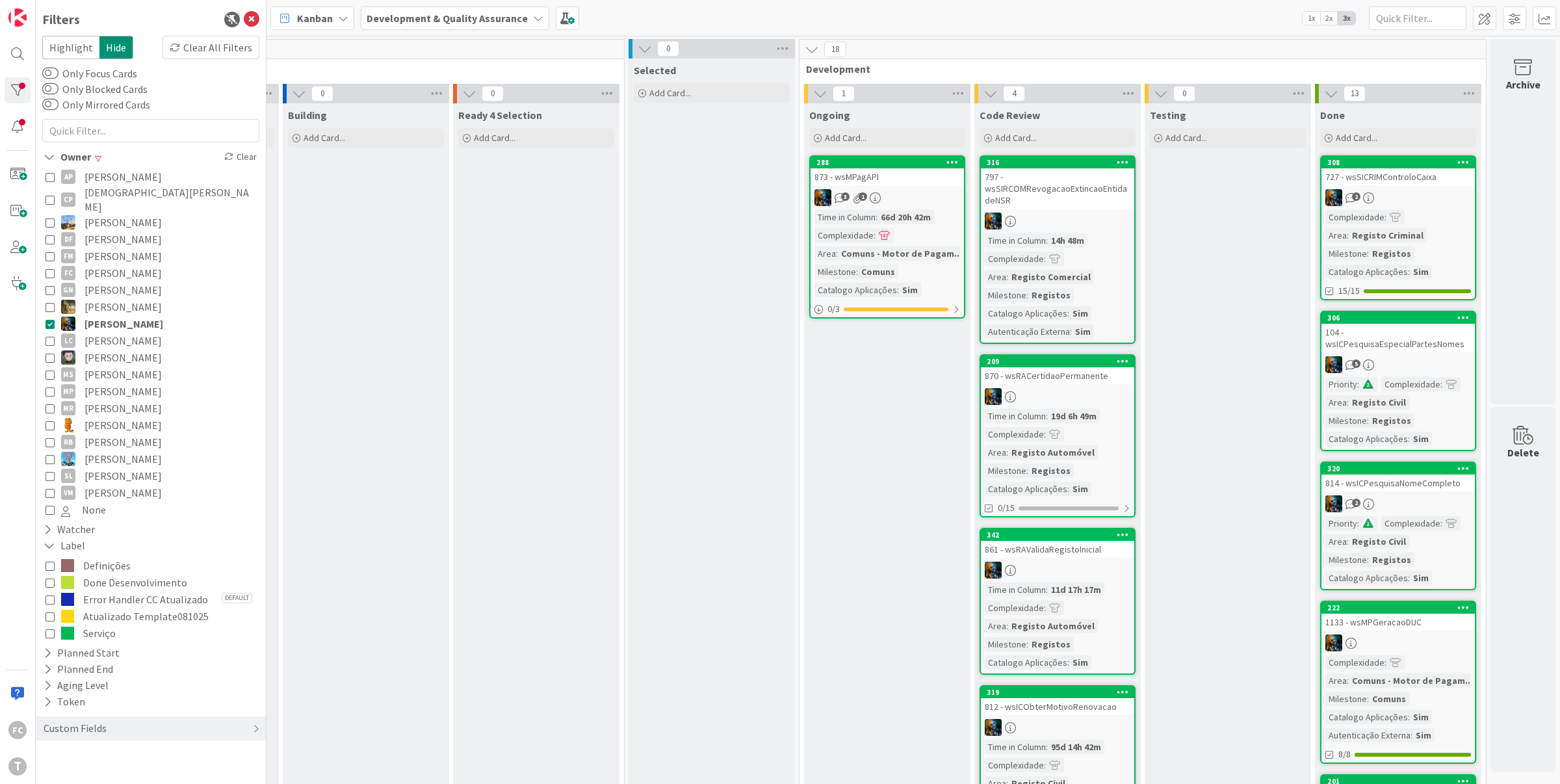
click at [53, 285] on icon at bounding box center [50, 290] width 9 height 9
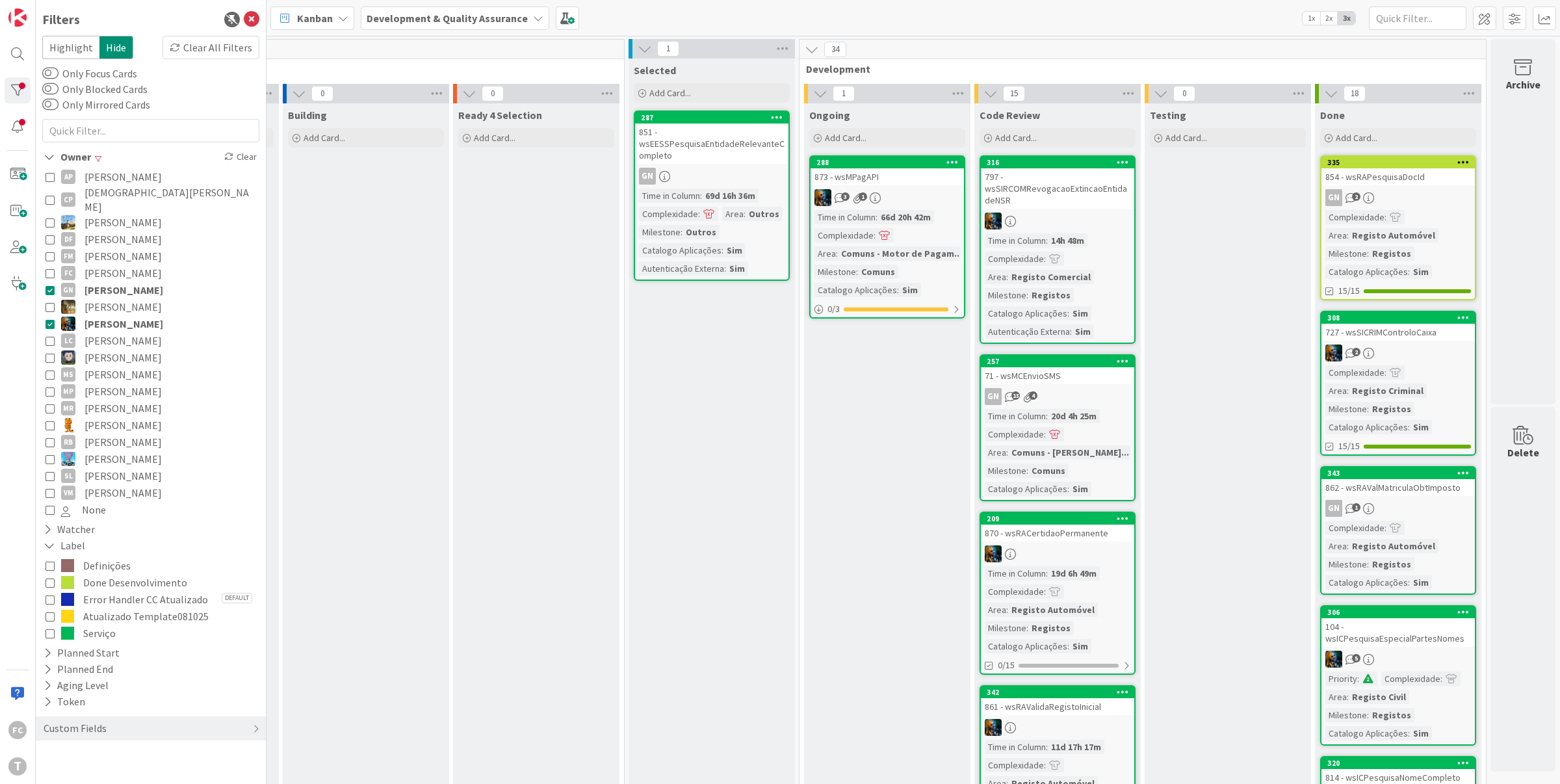
click at [51, 285] on icon at bounding box center [50, 290] width 9 height 9
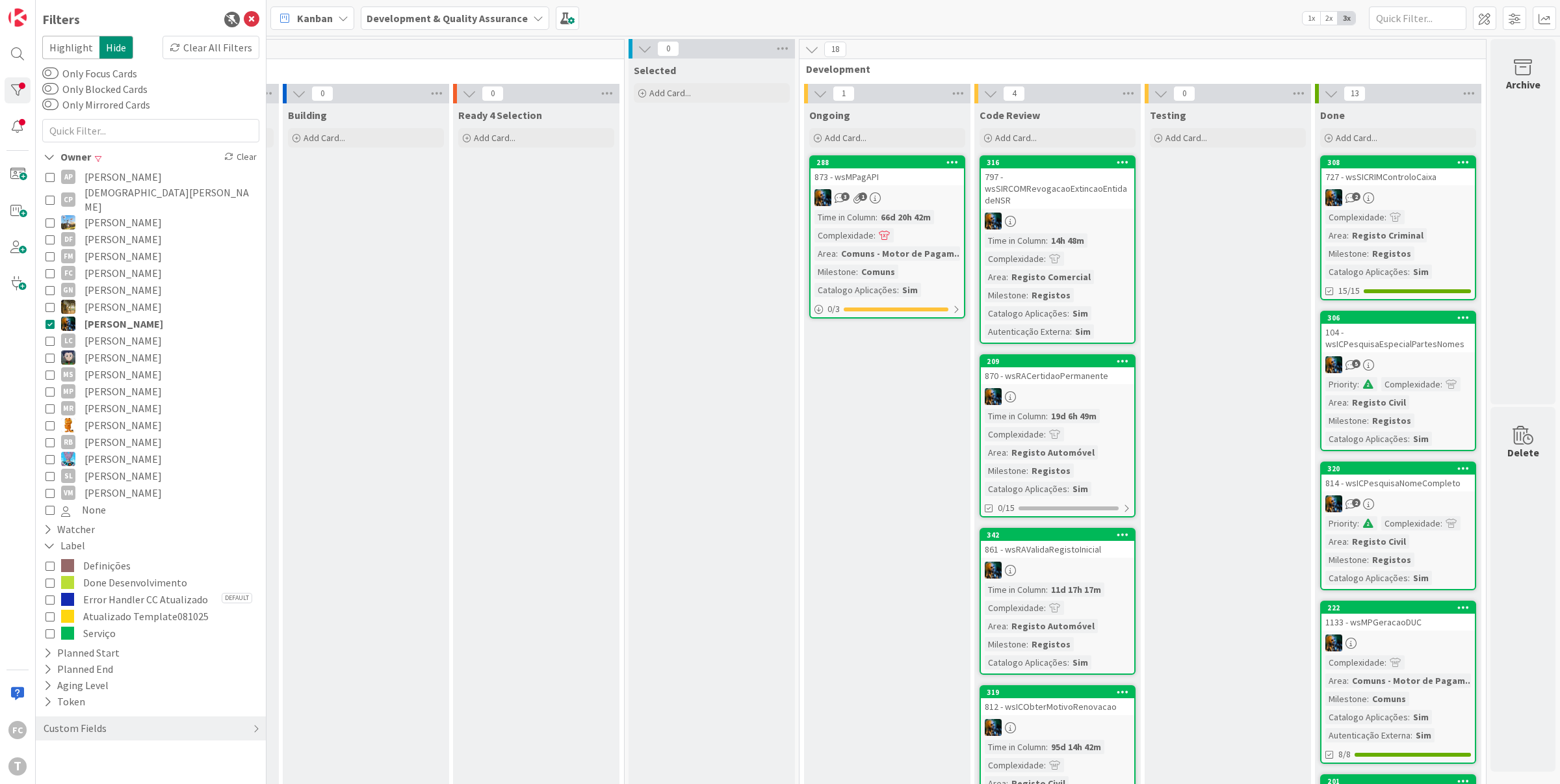
scroll to position [4, 164]
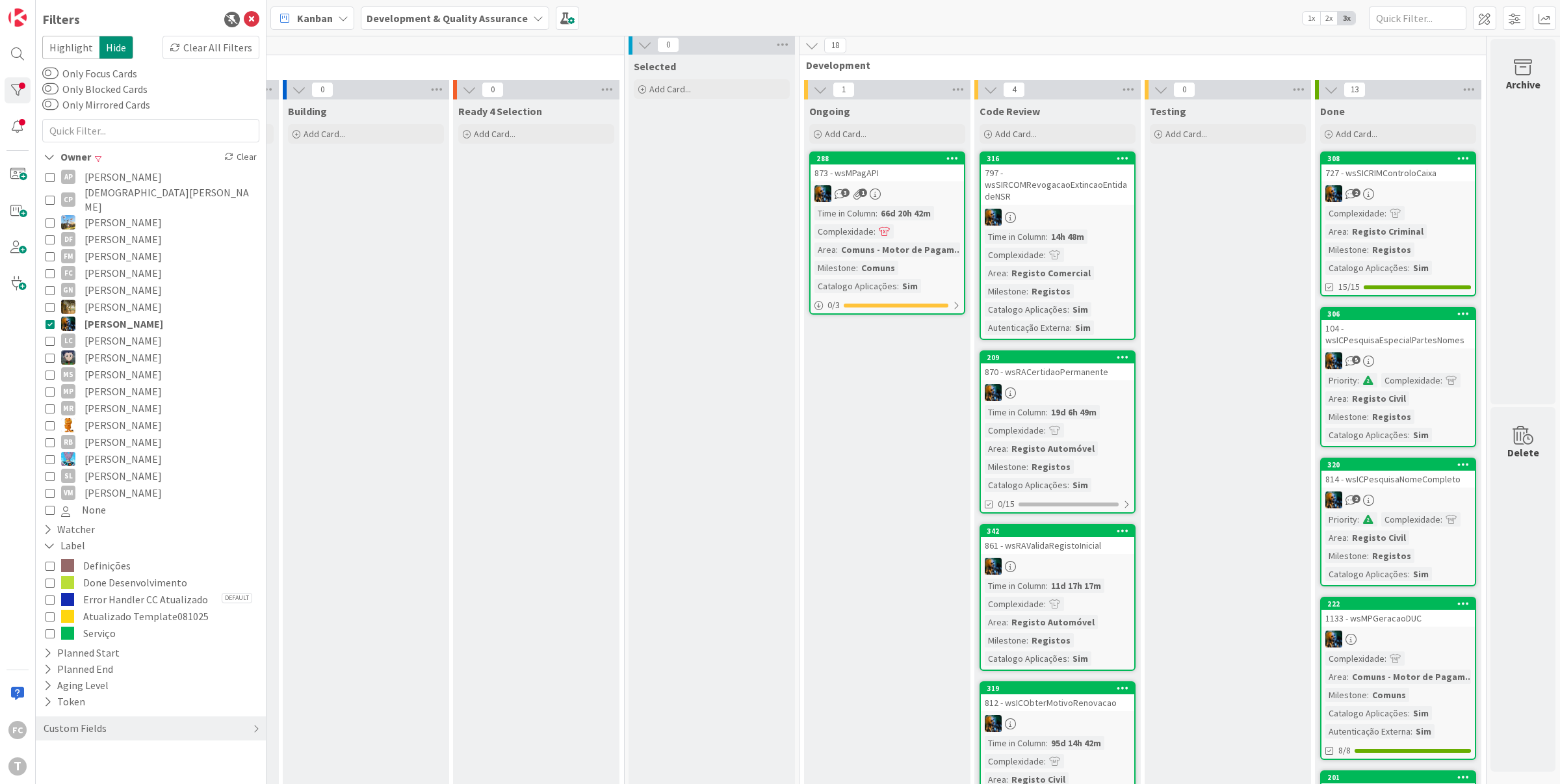
click at [47, 336] on icon at bounding box center [50, 340] width 9 height 9
click at [51, 319] on icon at bounding box center [50, 324] width 9 height 9
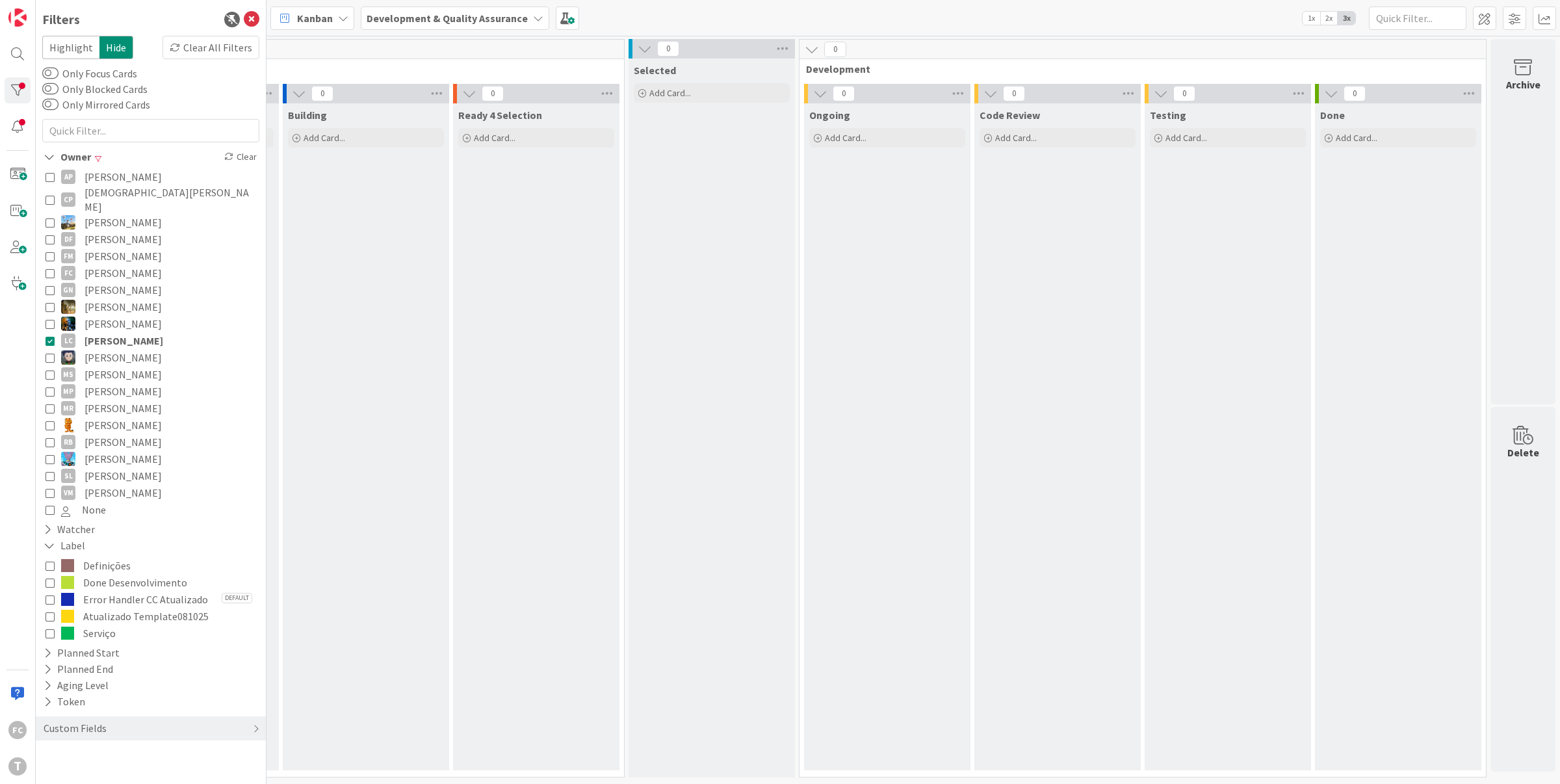
scroll to position [0, 164]
click at [48, 352] on icon at bounding box center [50, 357] width 9 height 9
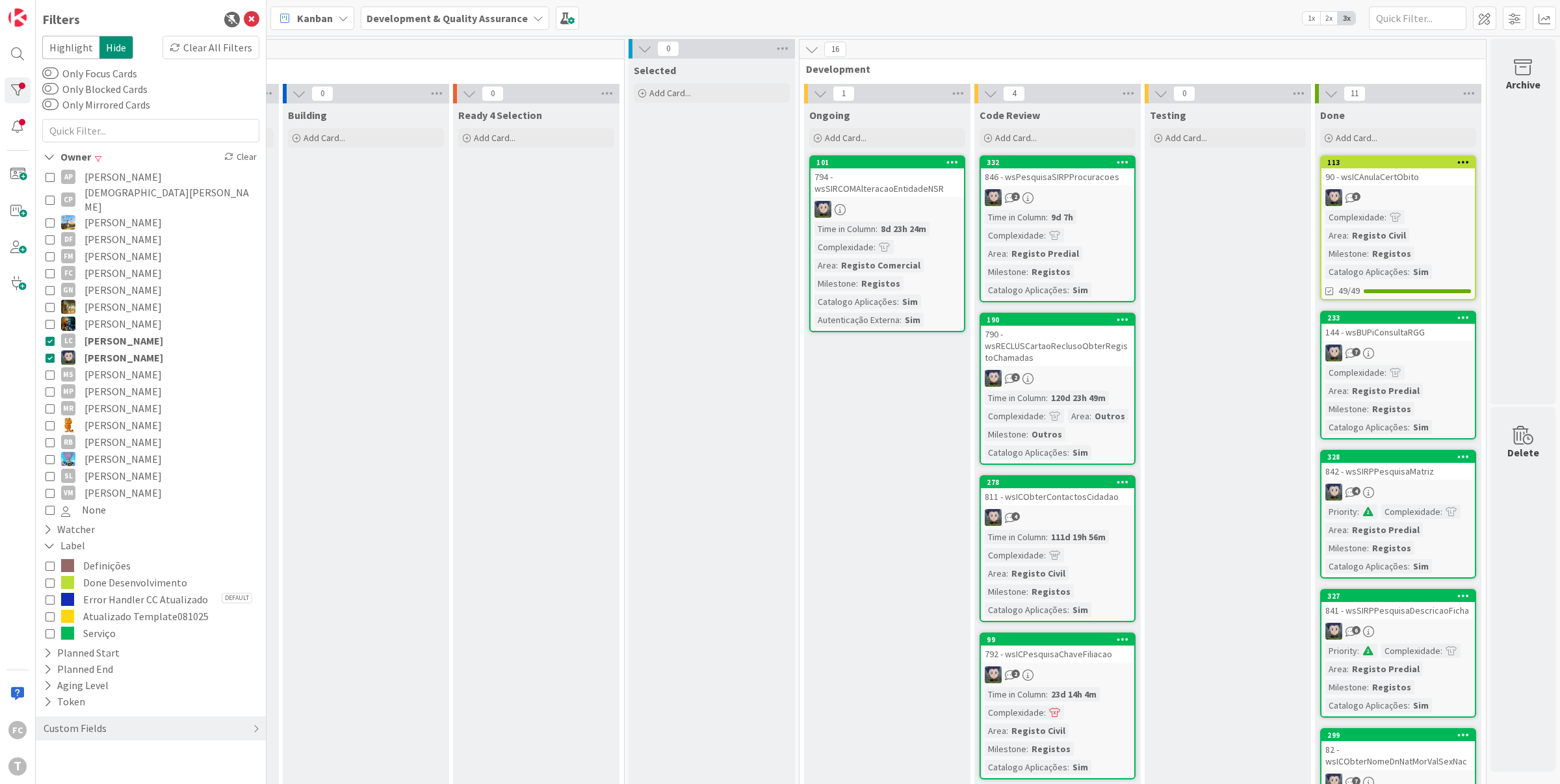
click at [49, 336] on icon at bounding box center [50, 340] width 9 height 9
drag, startPoint x: 50, startPoint y: 363, endPoint x: 50, endPoint y: 353, distance: 10.0
click at [50, 370] on icon at bounding box center [50, 375] width 9 height 9
click at [50, 352] on icon at bounding box center [50, 357] width 9 height 9
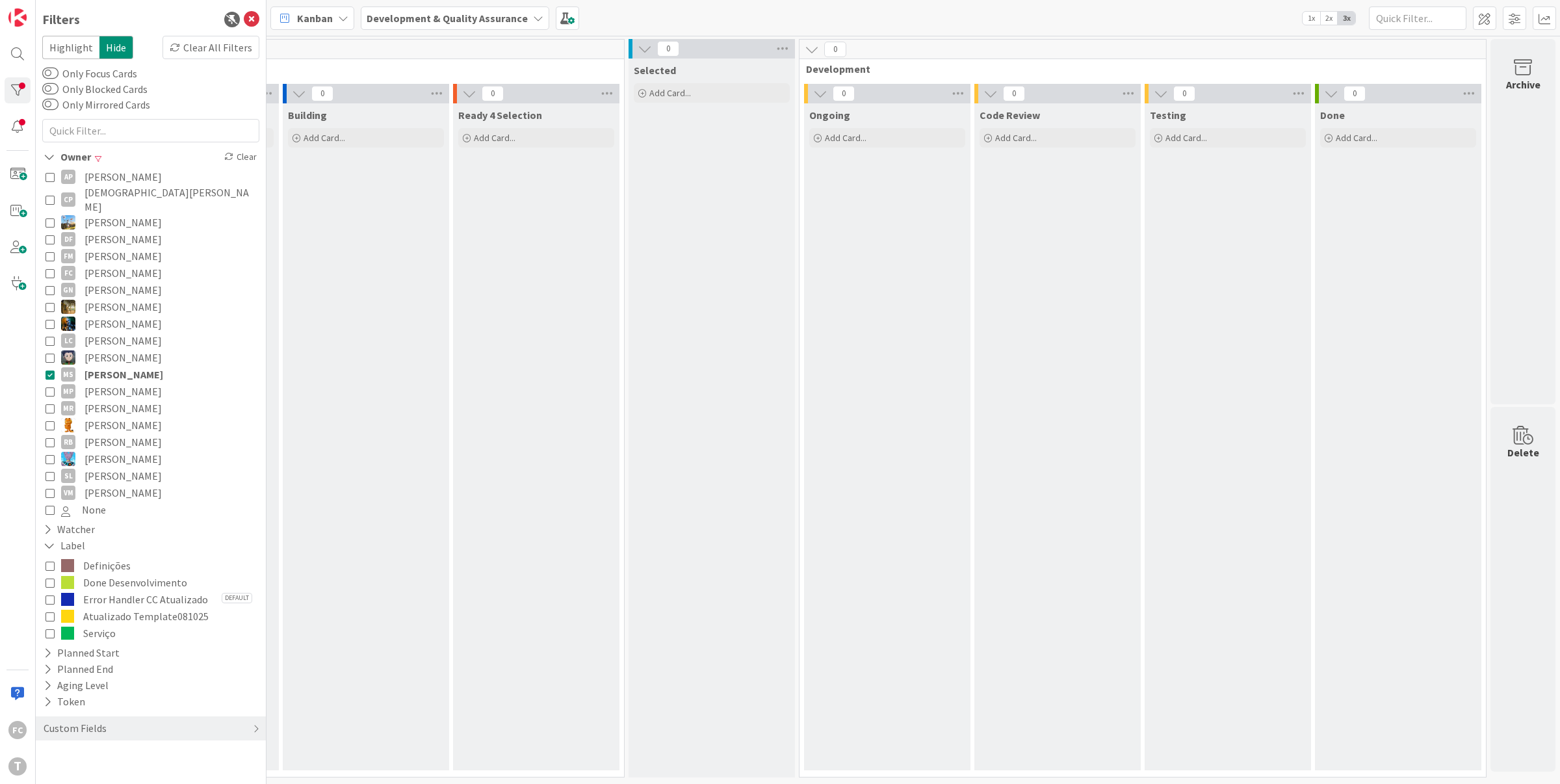
click at [51, 352] on icon at bounding box center [50, 357] width 9 height 9
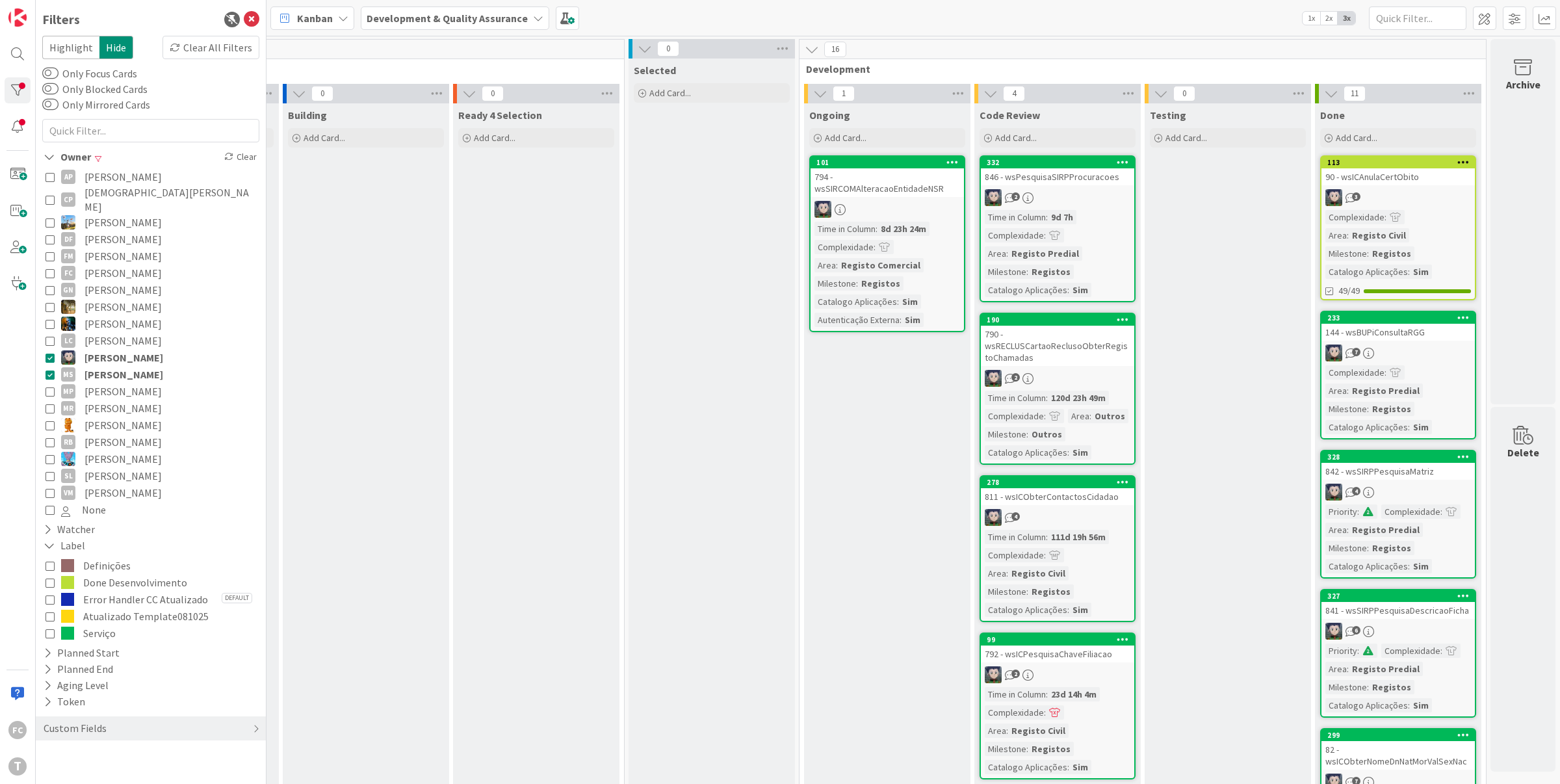
click at [51, 370] on icon at bounding box center [50, 375] width 9 height 9
click at [48, 370] on icon at bounding box center [50, 375] width 9 height 9
click at [50, 352] on icon at bounding box center [50, 357] width 9 height 9
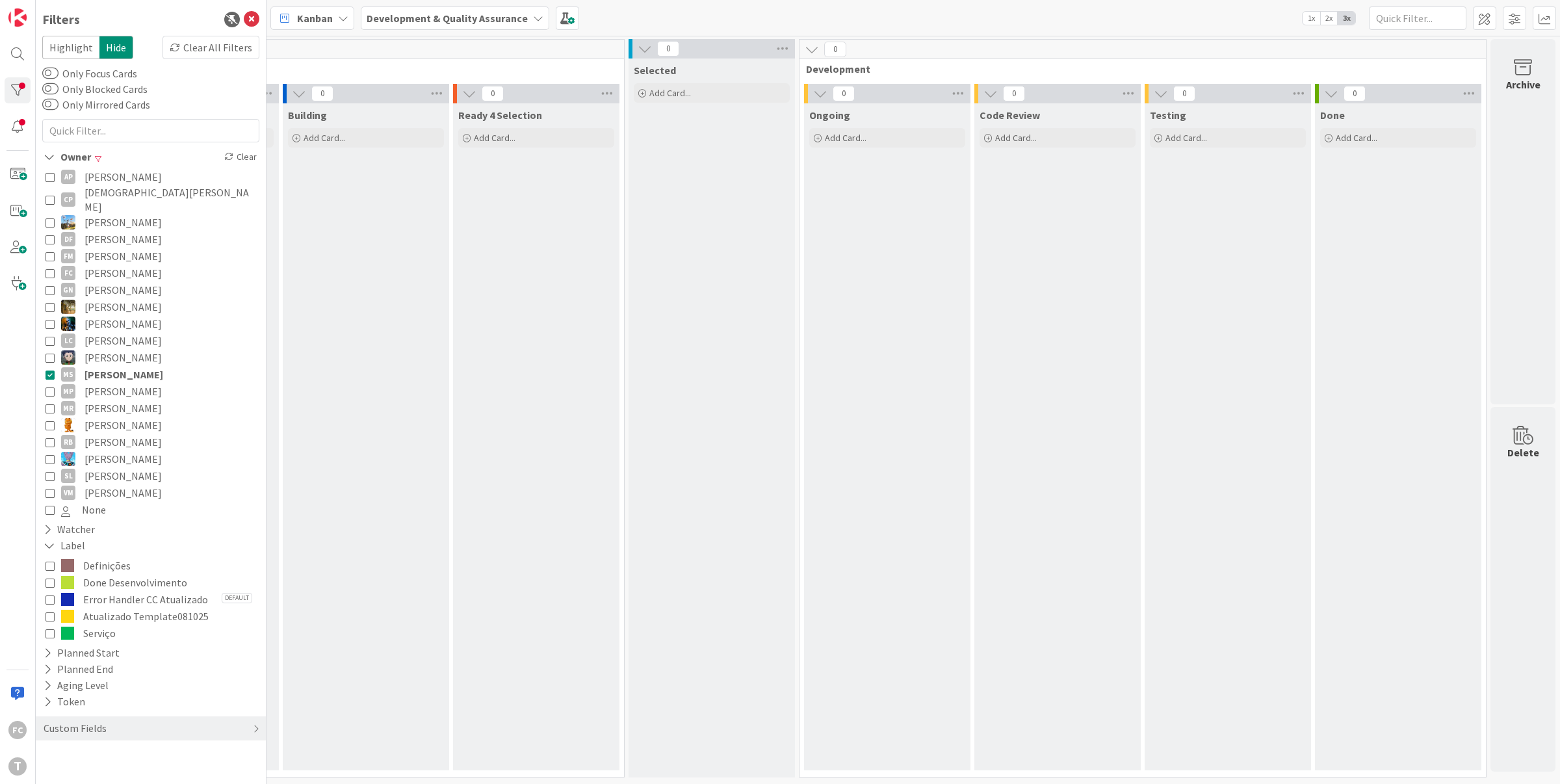
click at [51, 386] on icon at bounding box center [50, 391] width 9 height 9
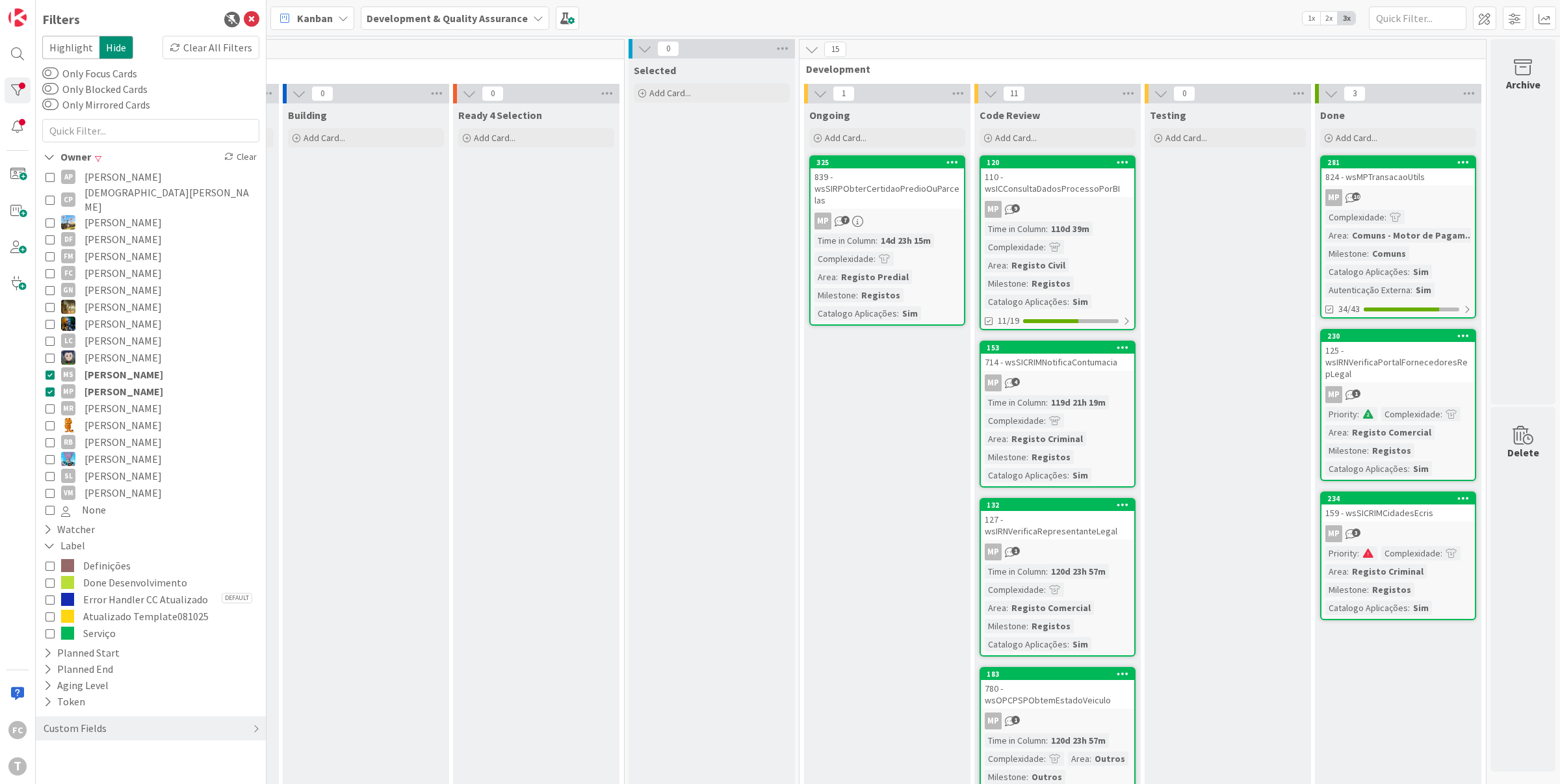
click at [50, 370] on icon at bounding box center [50, 375] width 9 height 9
click at [50, 386] on icon at bounding box center [50, 391] width 9 height 9
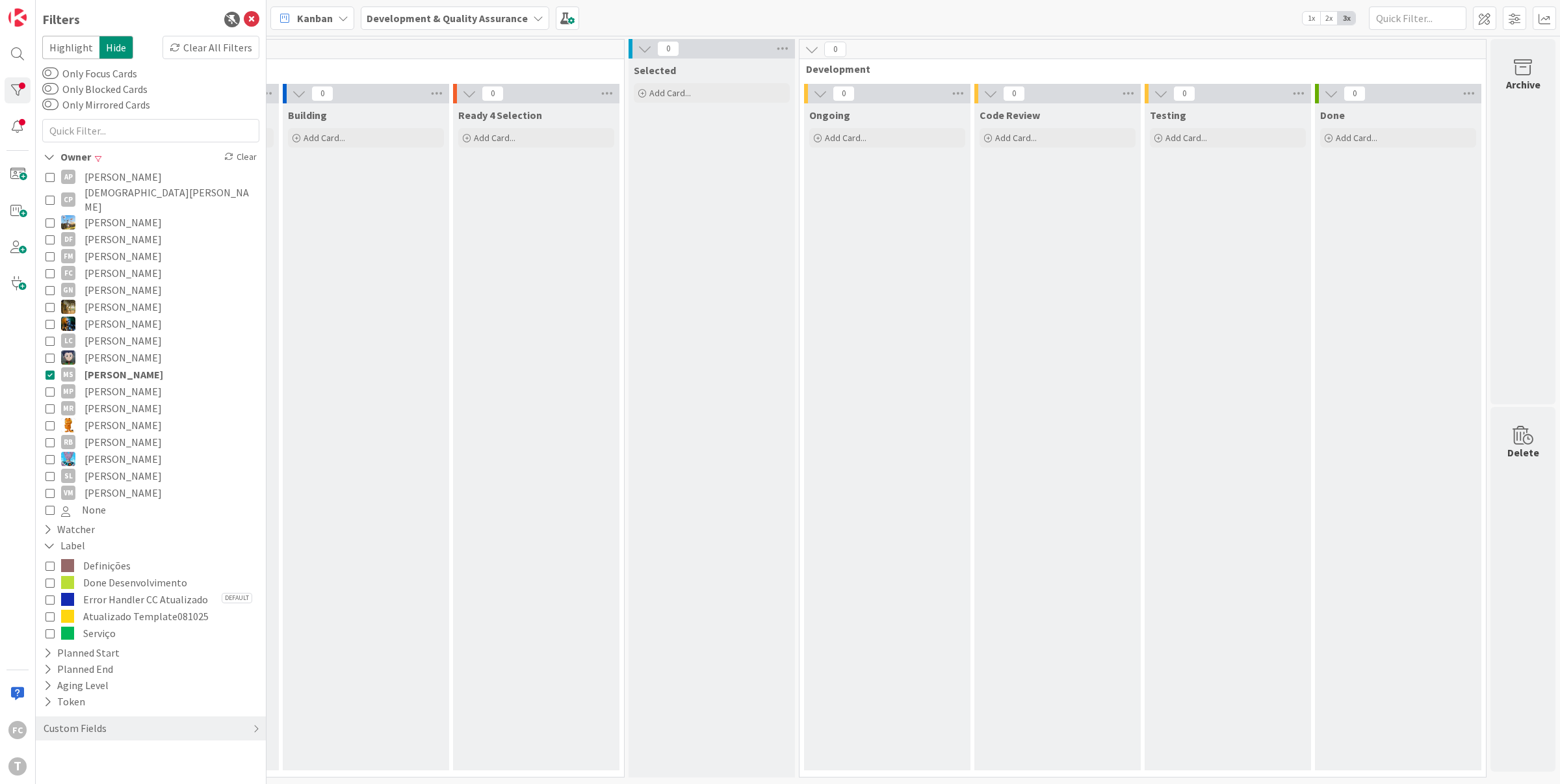
click at [51, 386] on icon at bounding box center [50, 391] width 9 height 9
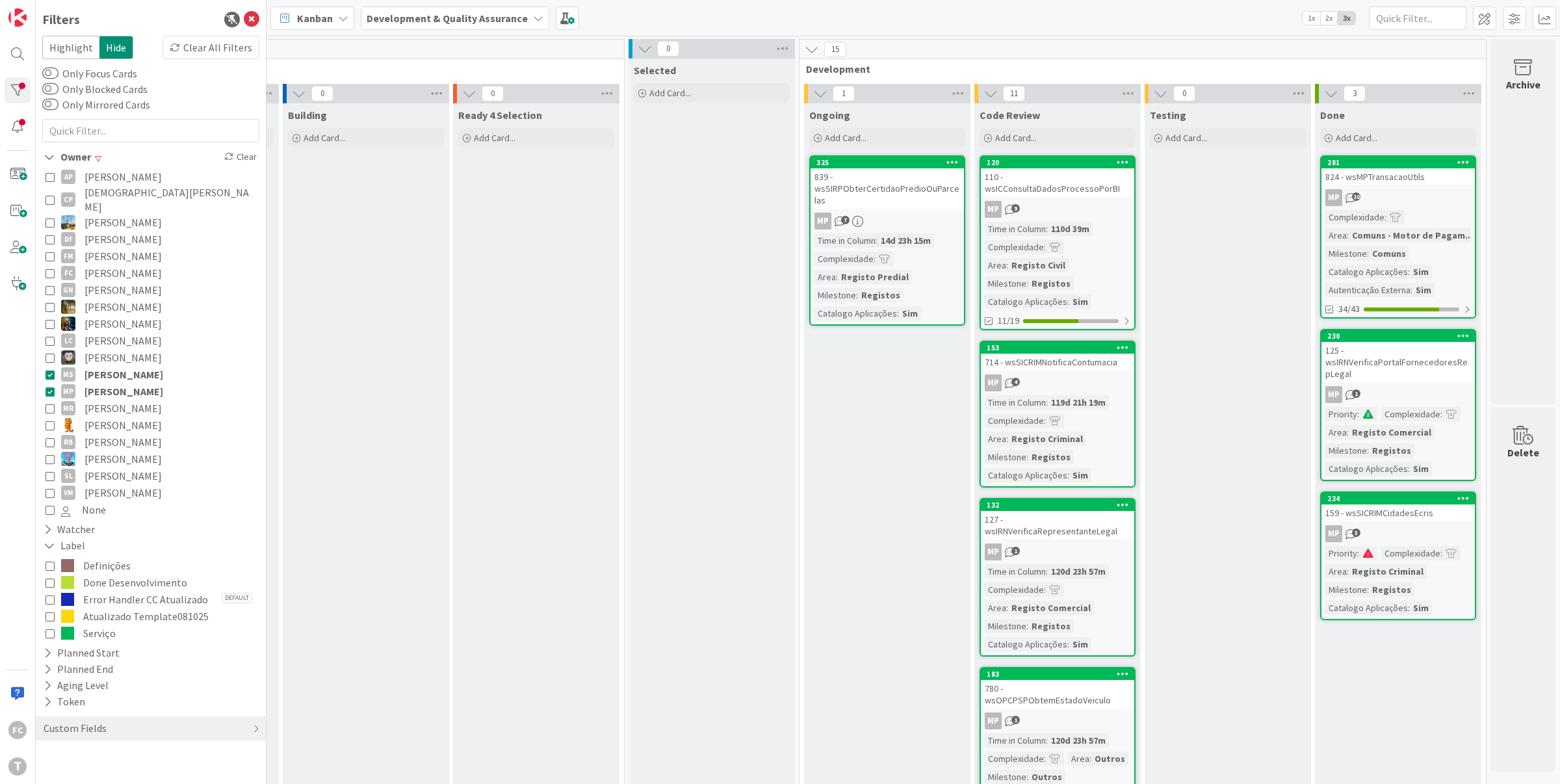
click at [50, 370] on icon at bounding box center [50, 375] width 9 height 9
drag, startPoint x: 52, startPoint y: 412, endPoint x: 49, endPoint y: 394, distance: 18.2
click at [52, 421] on icon at bounding box center [50, 425] width 9 height 9
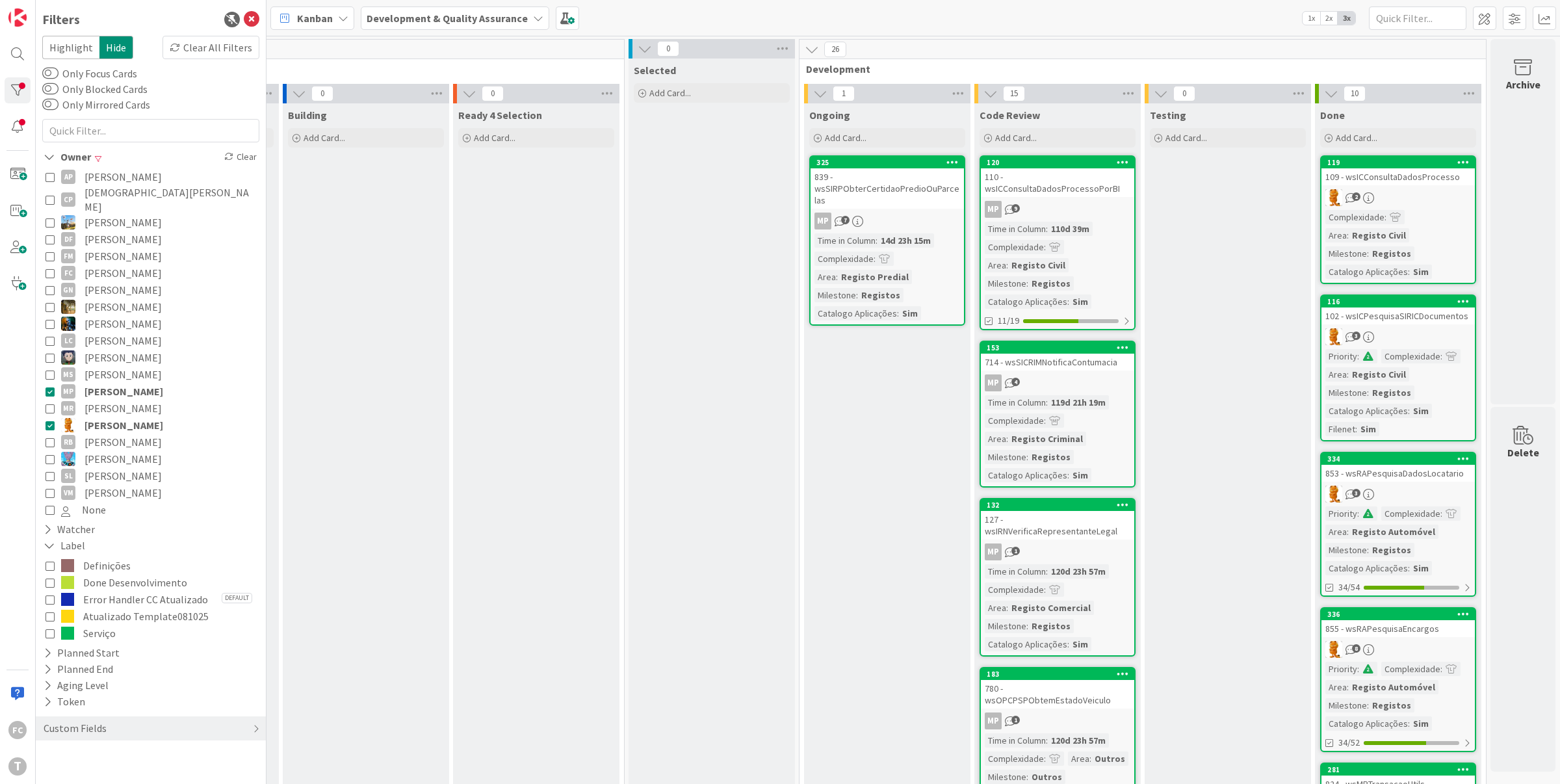
click at [50, 386] on icon at bounding box center [50, 391] width 9 height 9
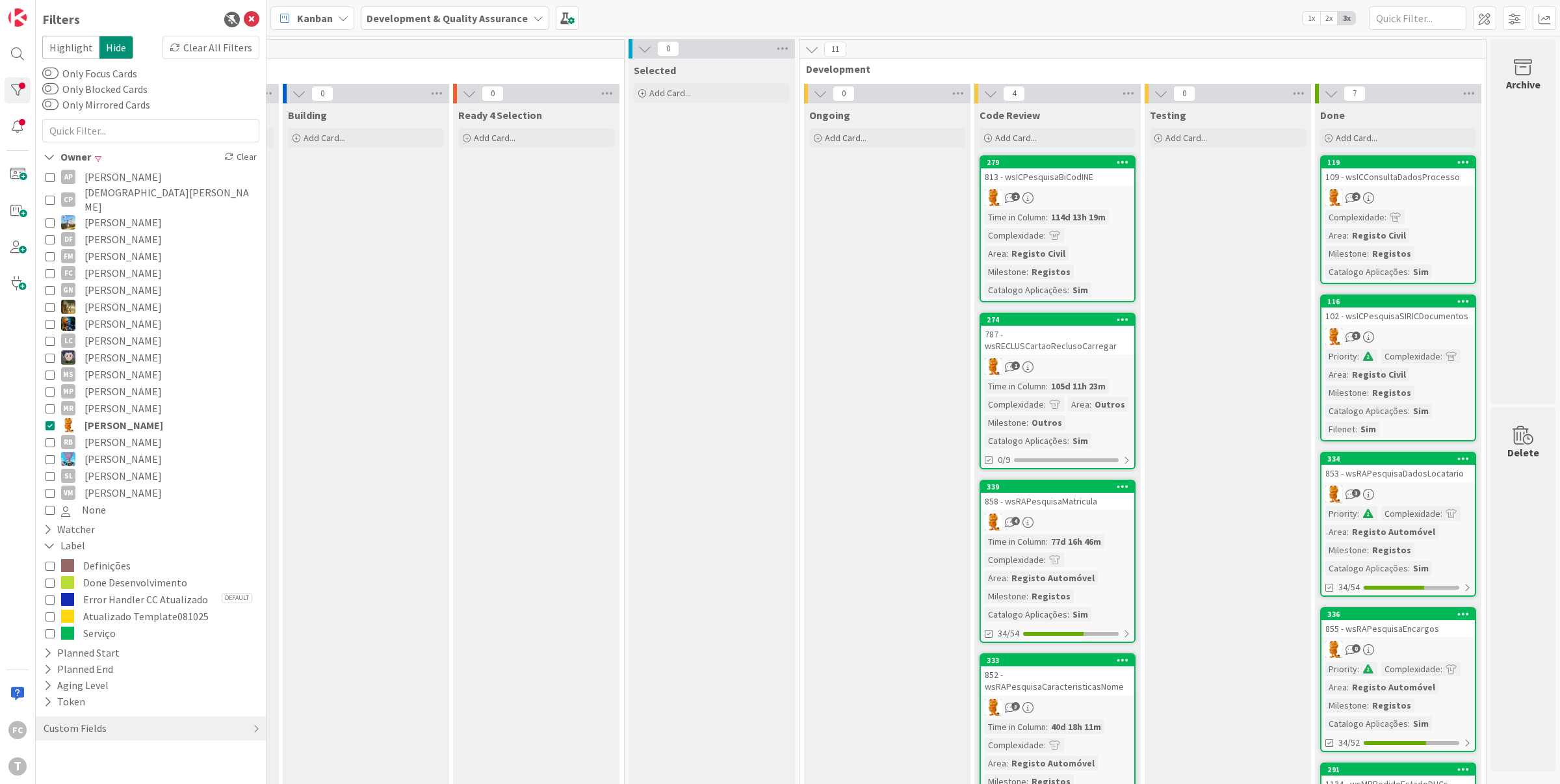
click at [49, 437] on icon at bounding box center [50, 442] width 9 height 9
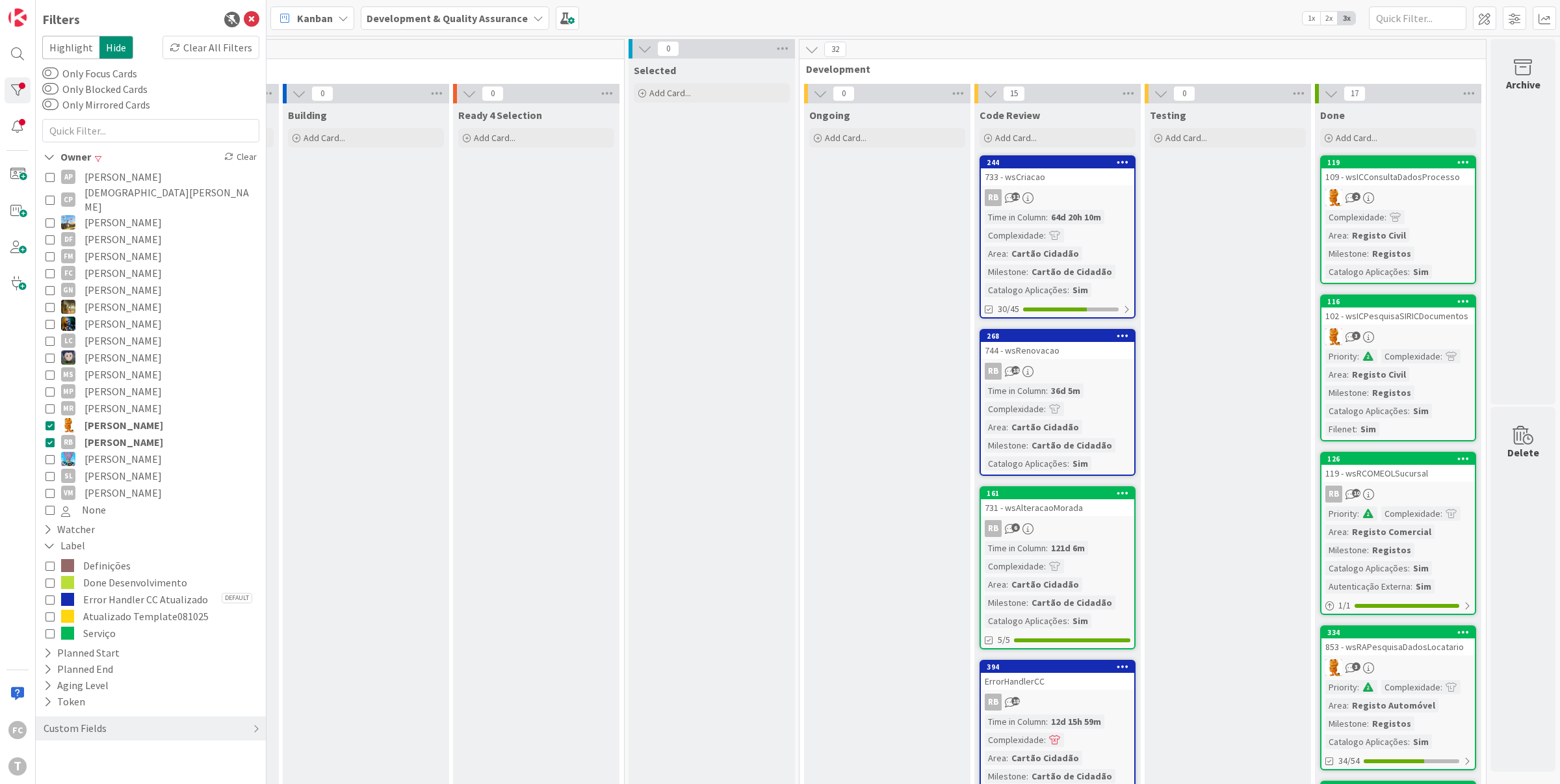
click at [52, 421] on icon at bounding box center [50, 425] width 9 height 9
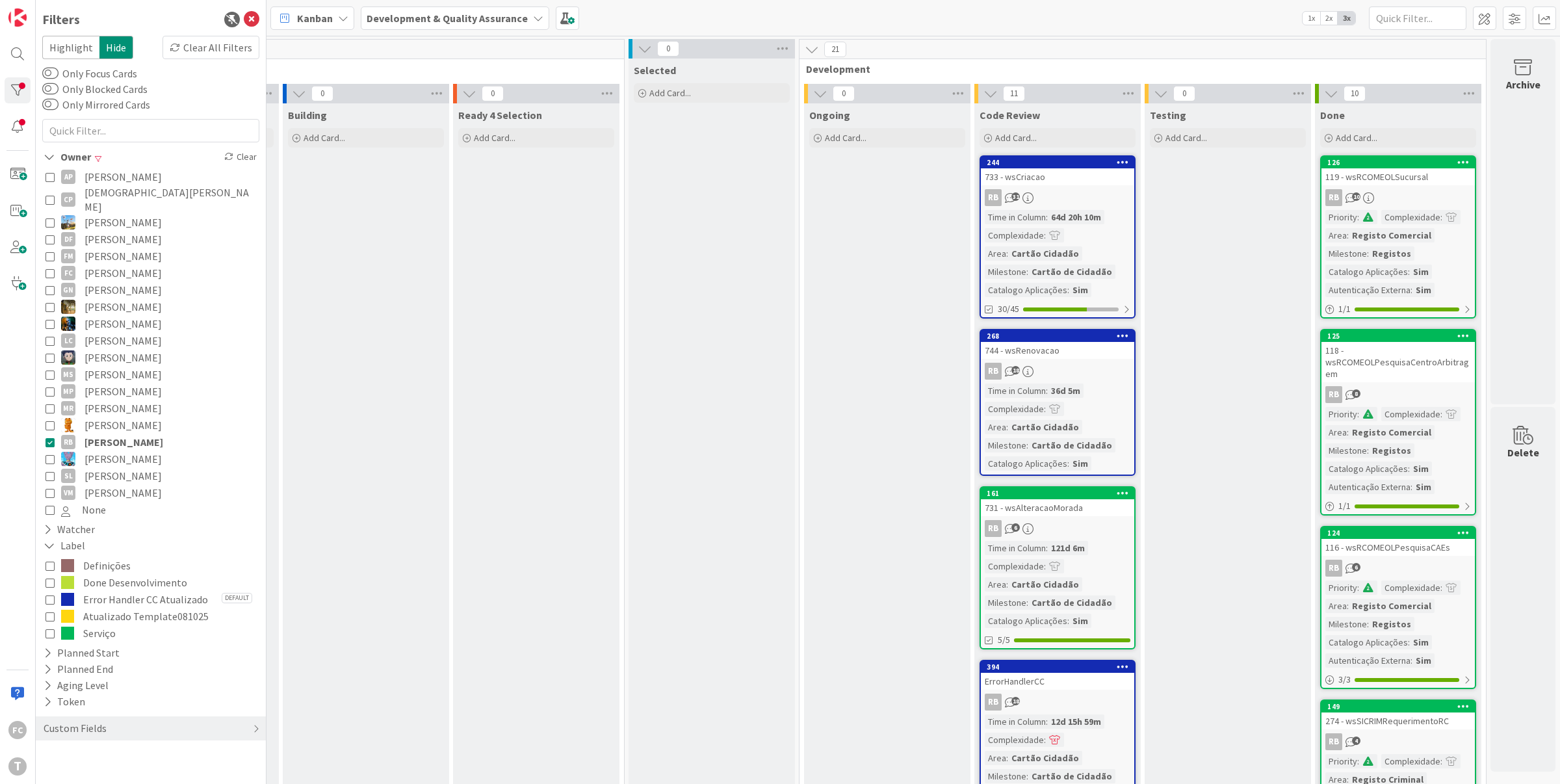
click at [46, 578] on icon at bounding box center [50, 582] width 9 height 9
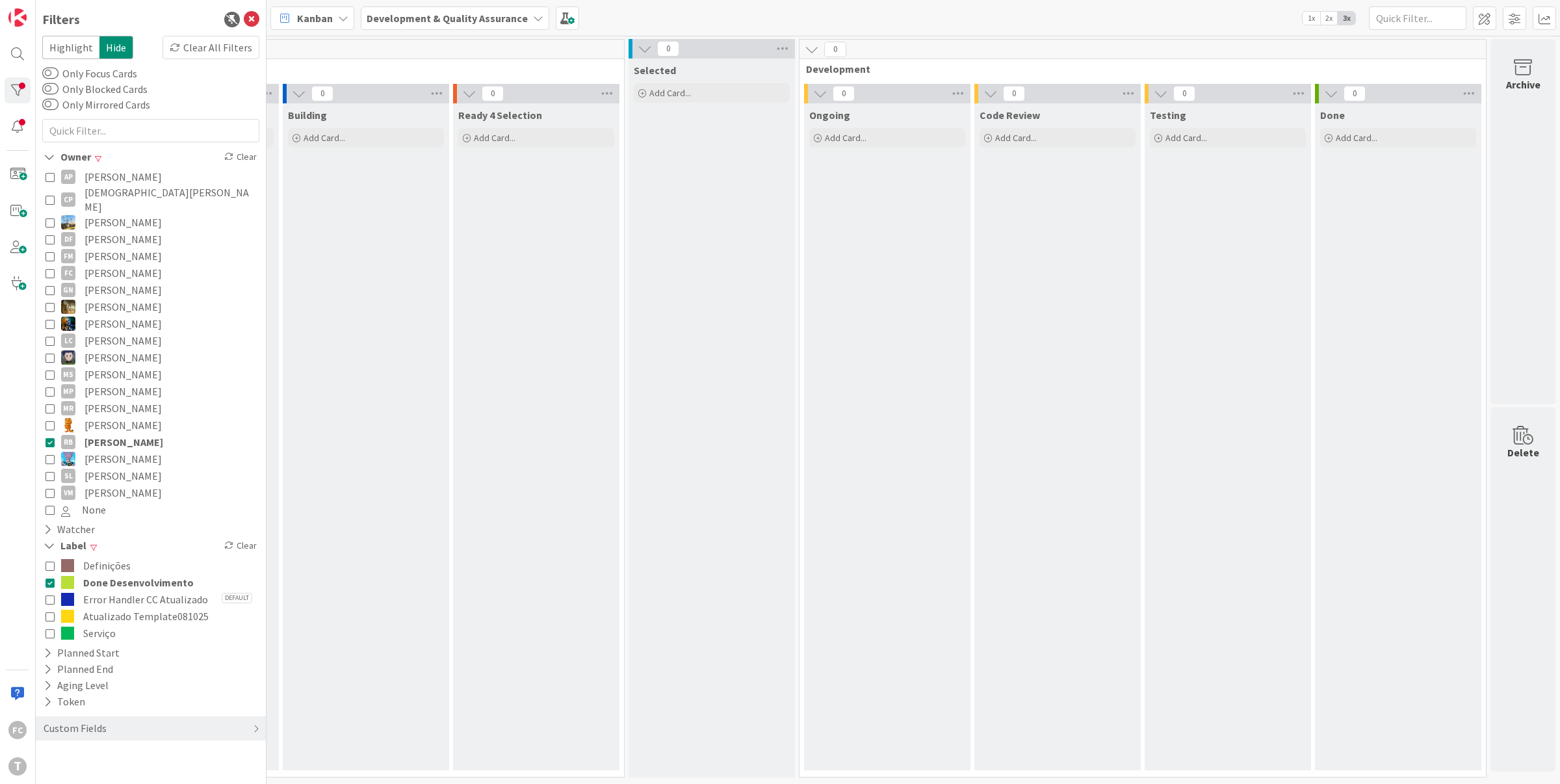
click at [50, 578] on icon at bounding box center [50, 582] width 9 height 9
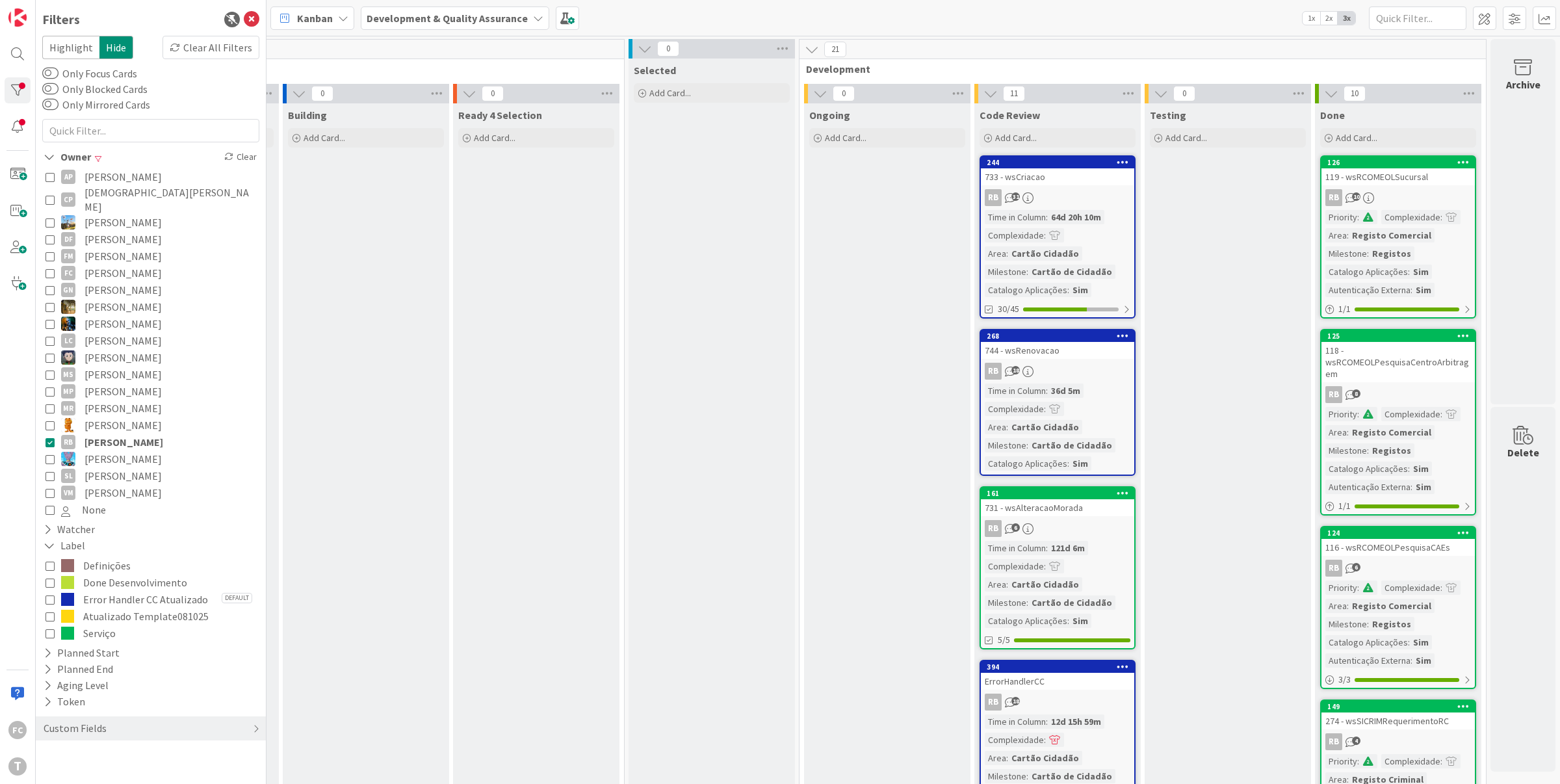
click at [52, 455] on icon at bounding box center [50, 459] width 9 height 9
click at [49, 437] on icon at bounding box center [50, 442] width 9 height 9
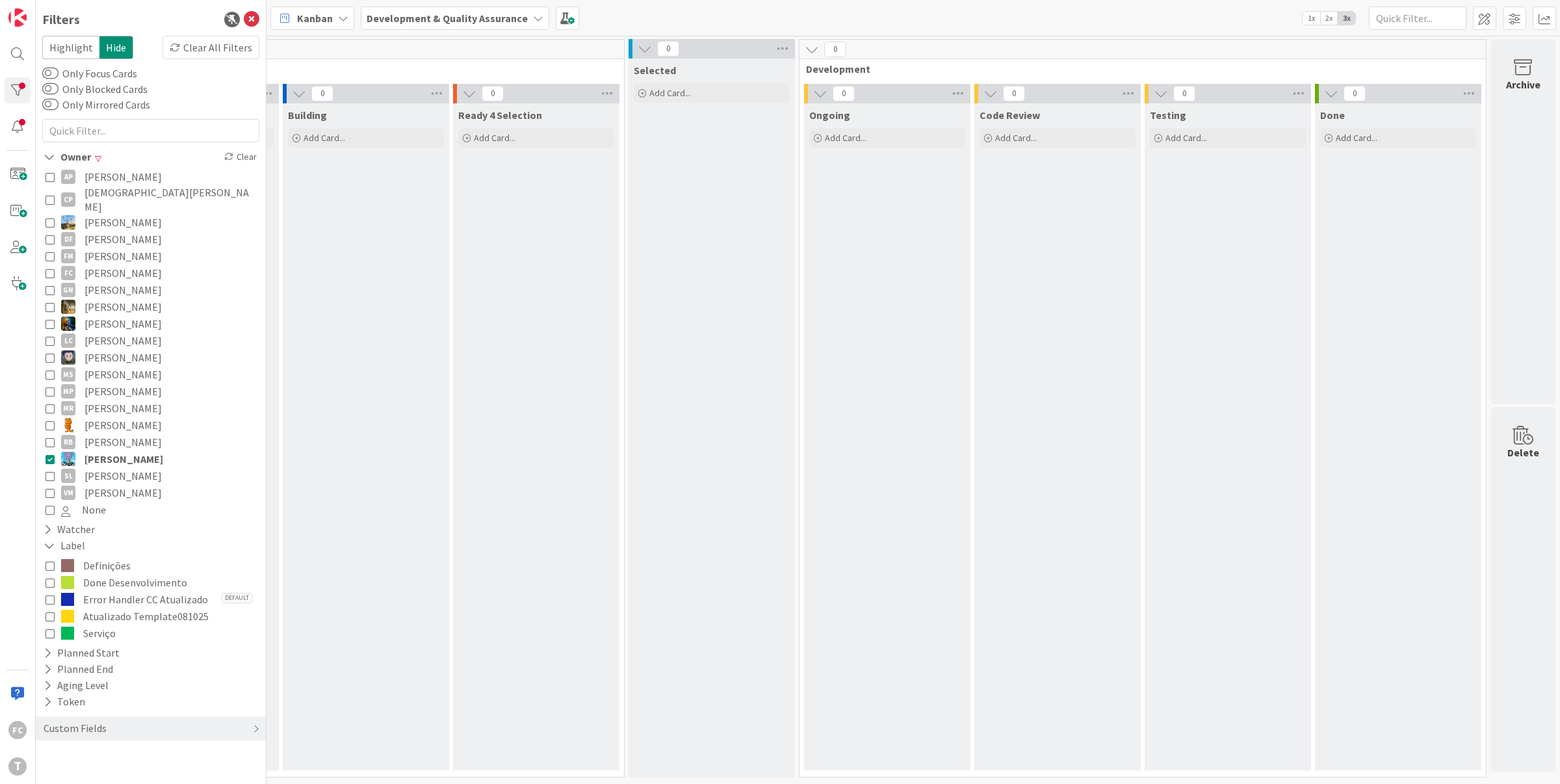
drag, startPoint x: 50, startPoint y: 464, endPoint x: 50, endPoint y: 444, distance: 20.0
click at [50, 471] on icon at bounding box center [50, 476] width 9 height 9
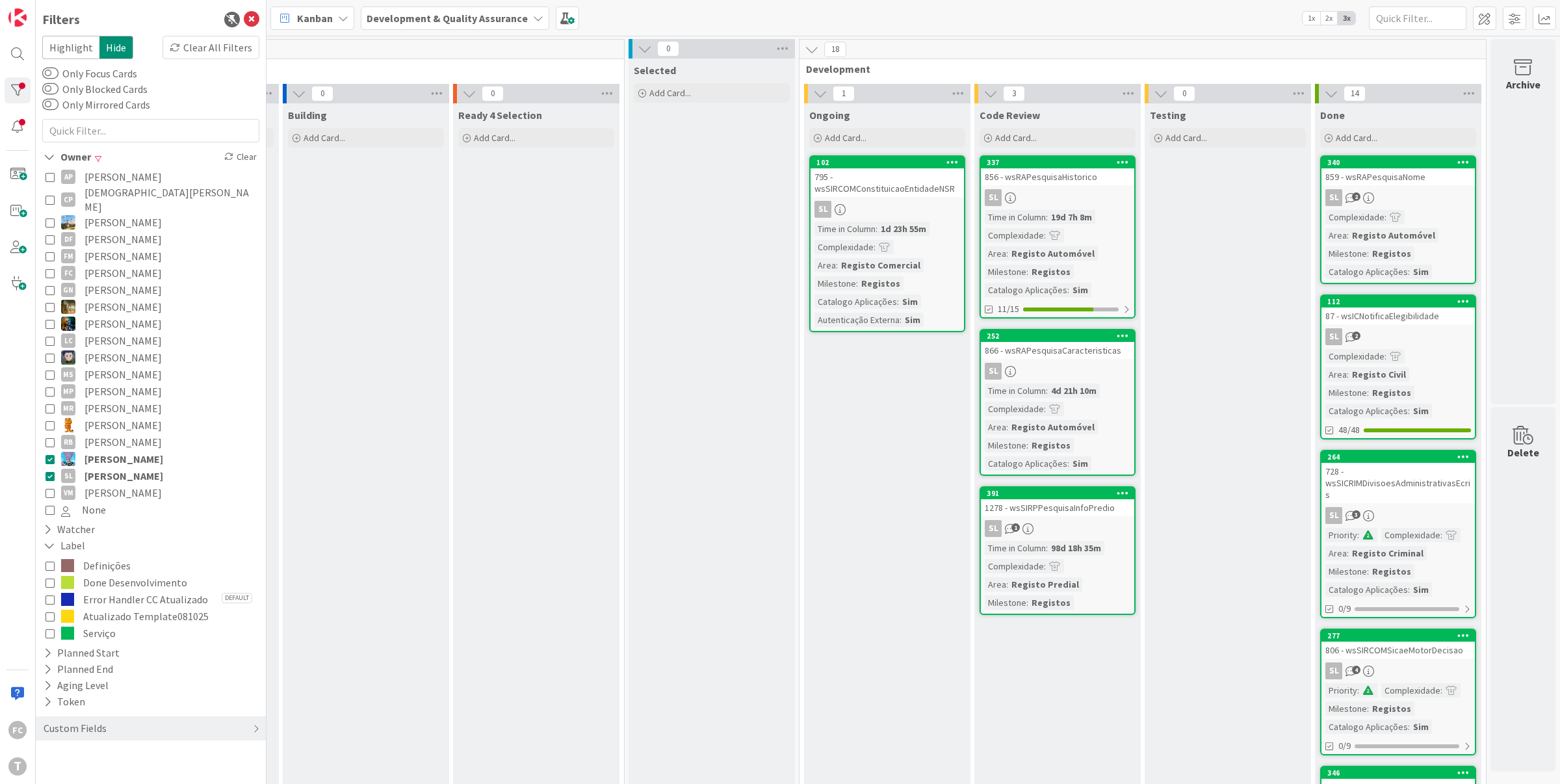
click at [50, 455] on icon at bounding box center [50, 459] width 9 height 9
